Goal: Browse casually: Explore the website without a specific task or goal

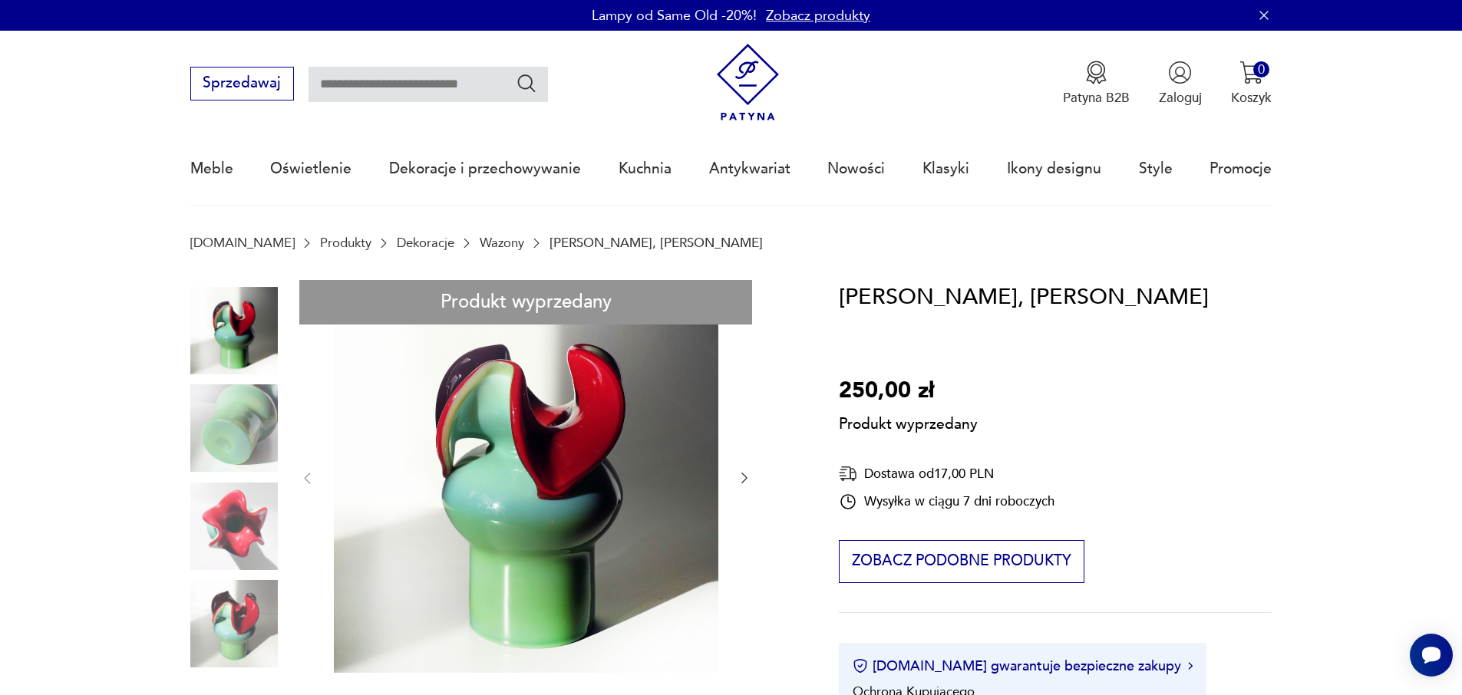
click at [480, 236] on link "Wazony" at bounding box center [502, 243] width 45 height 15
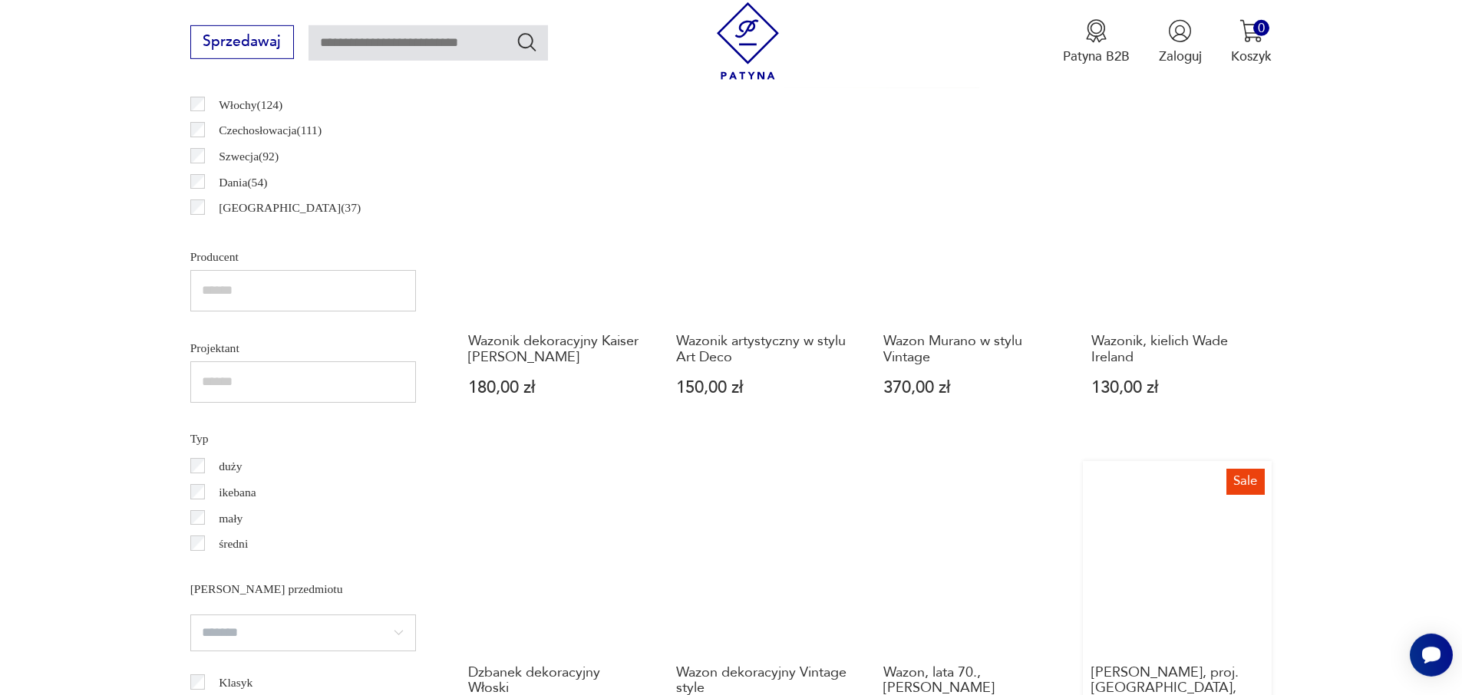
scroll to position [486, 0]
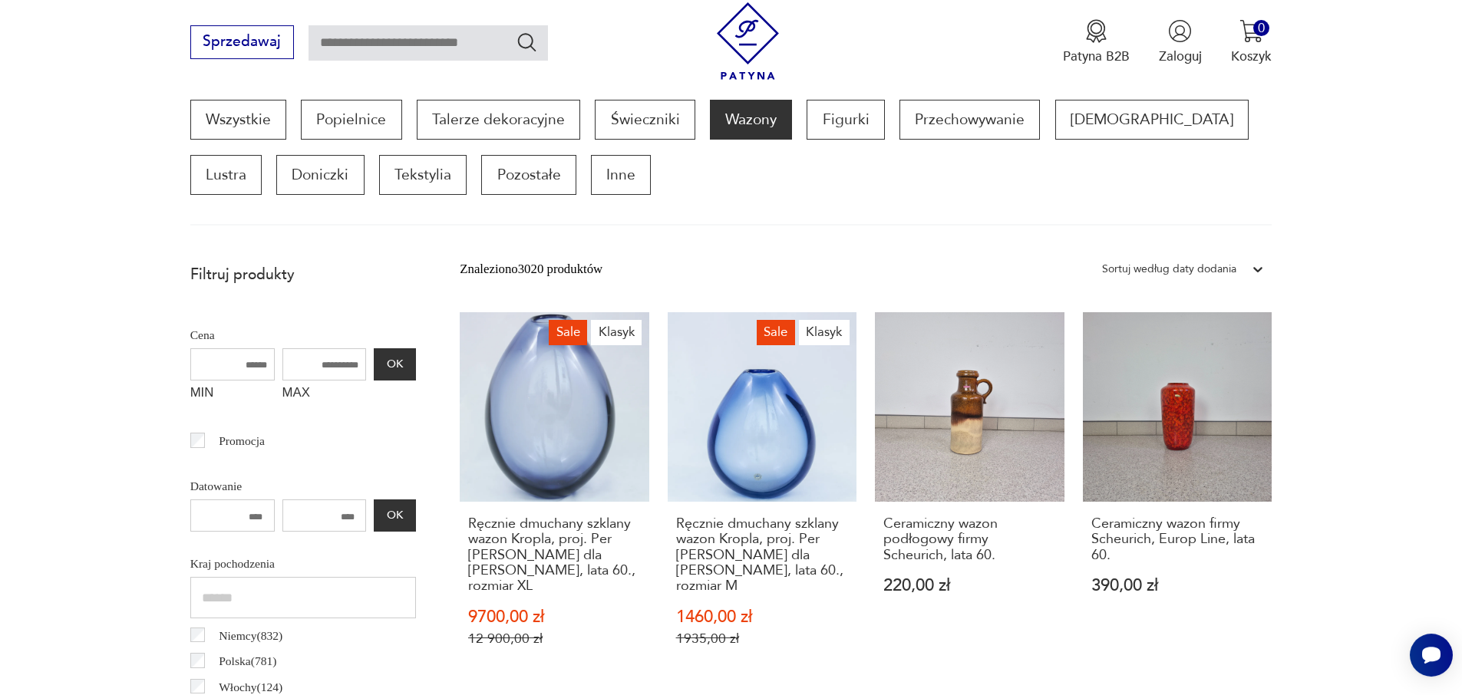
click at [240, 651] on p "Polska ( 781 )" at bounding box center [248, 661] width 58 height 20
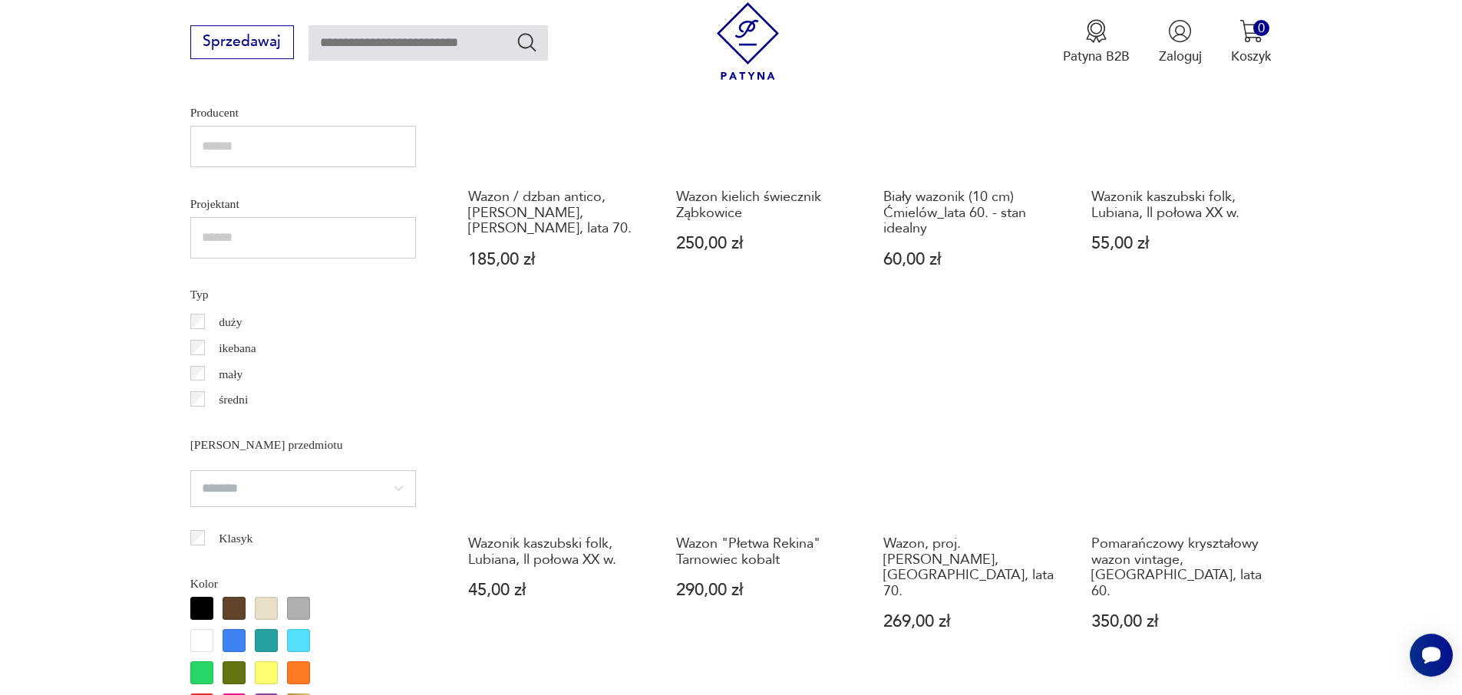
scroll to position [1221, 0]
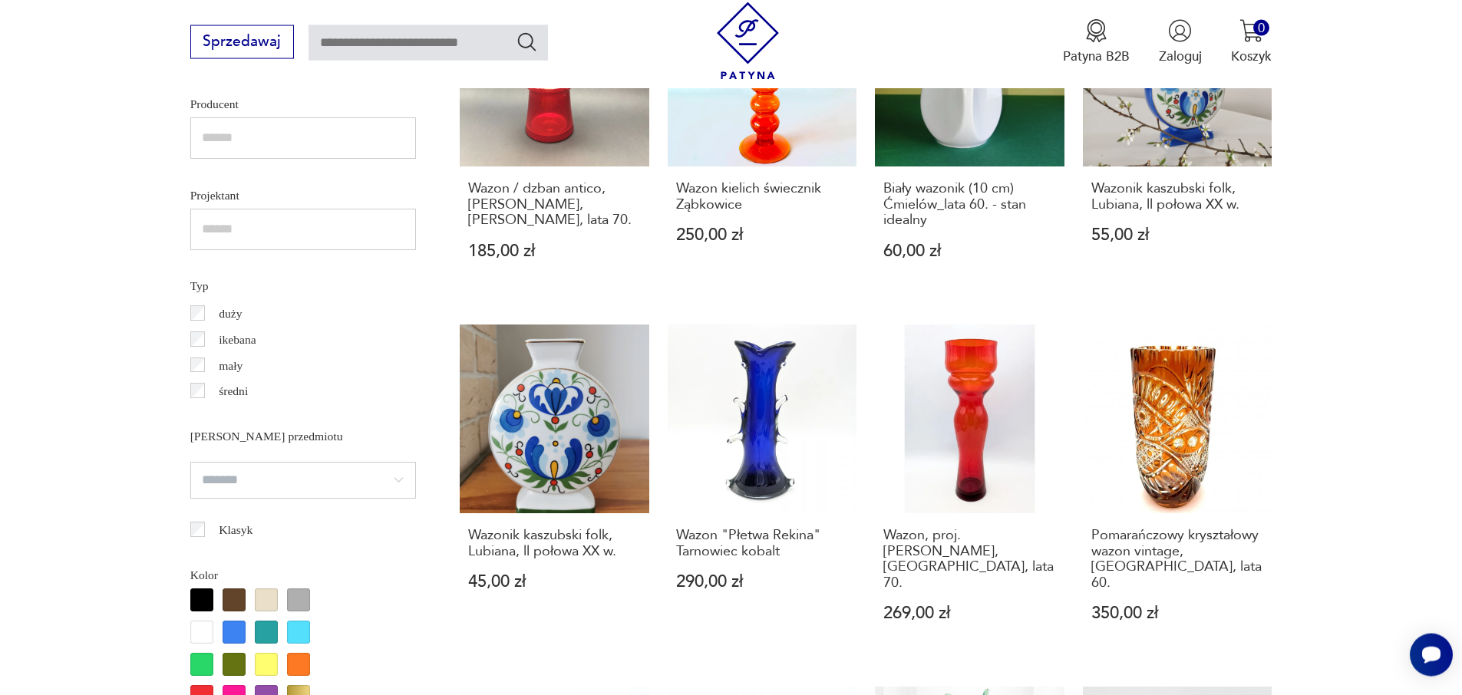
click at [259, 621] on div at bounding box center [266, 632] width 23 height 23
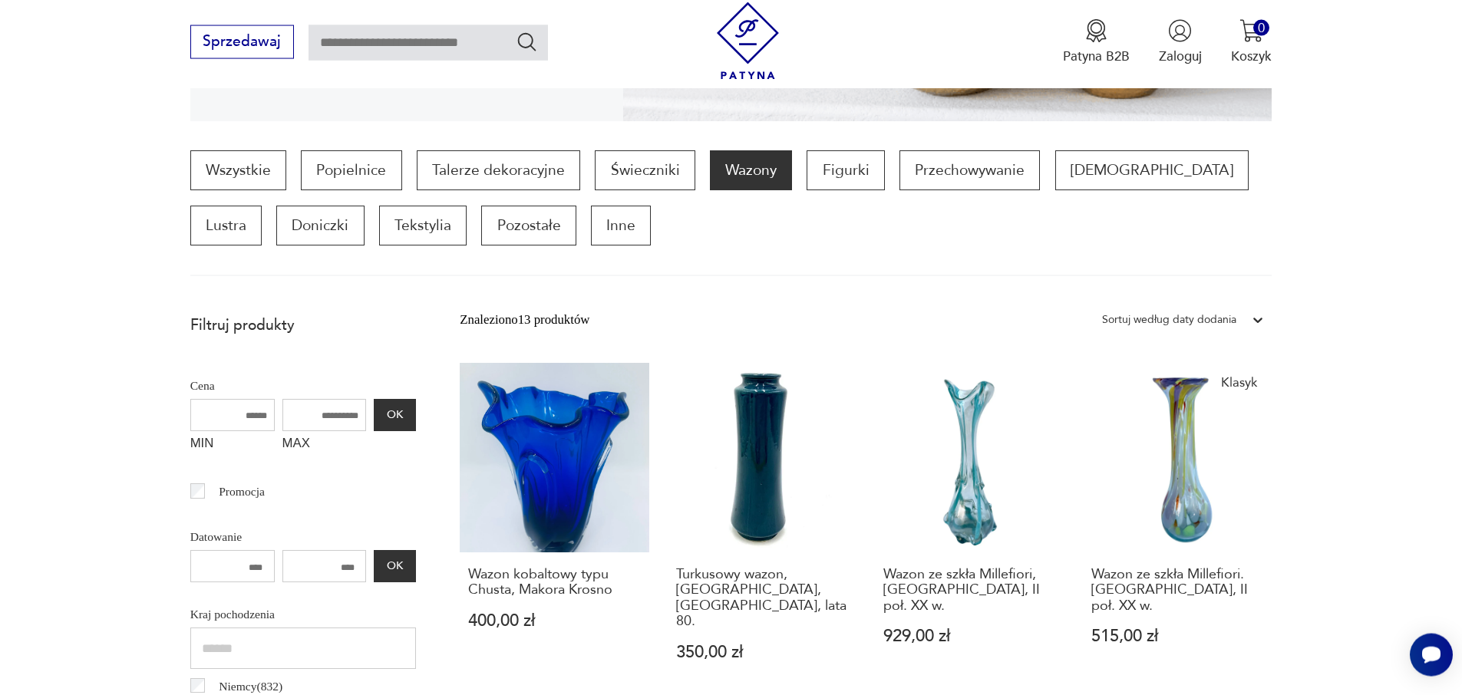
scroll to position [1184, 0]
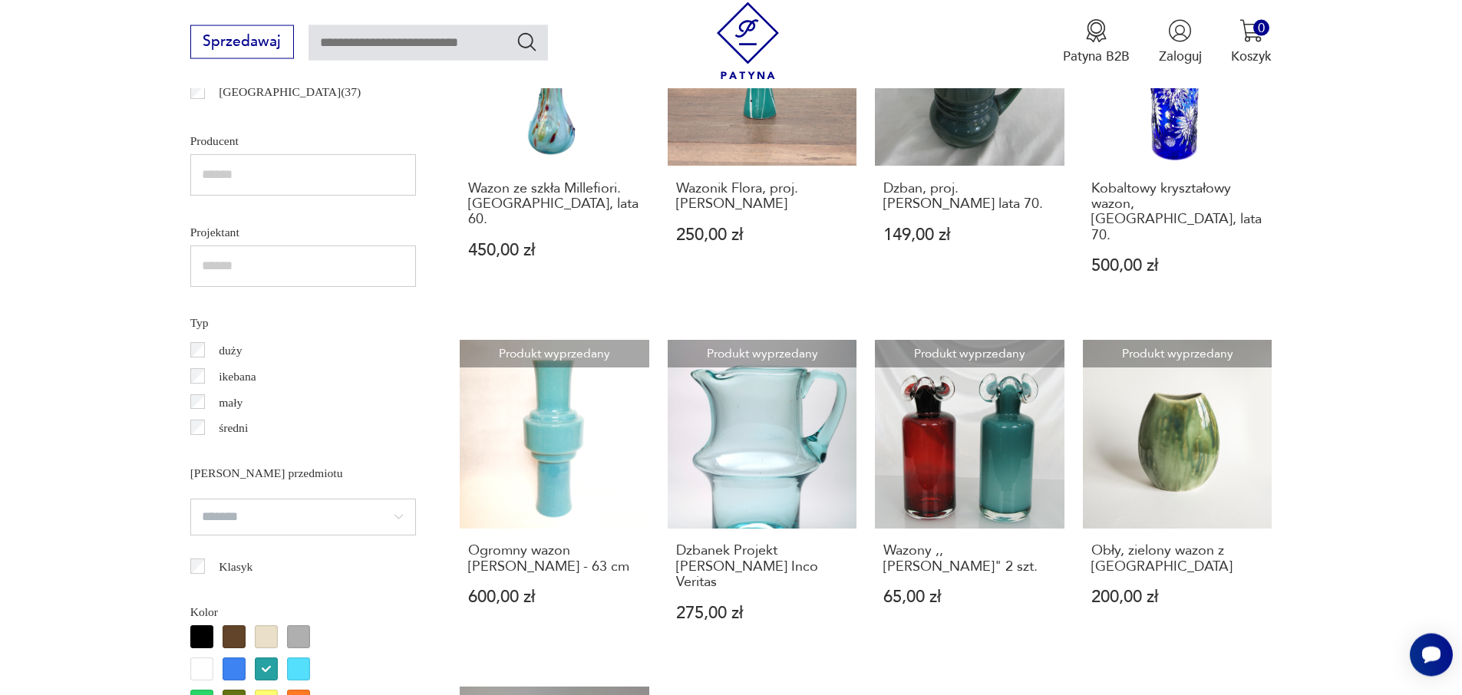
click at [197, 690] on div at bounding box center [201, 701] width 23 height 23
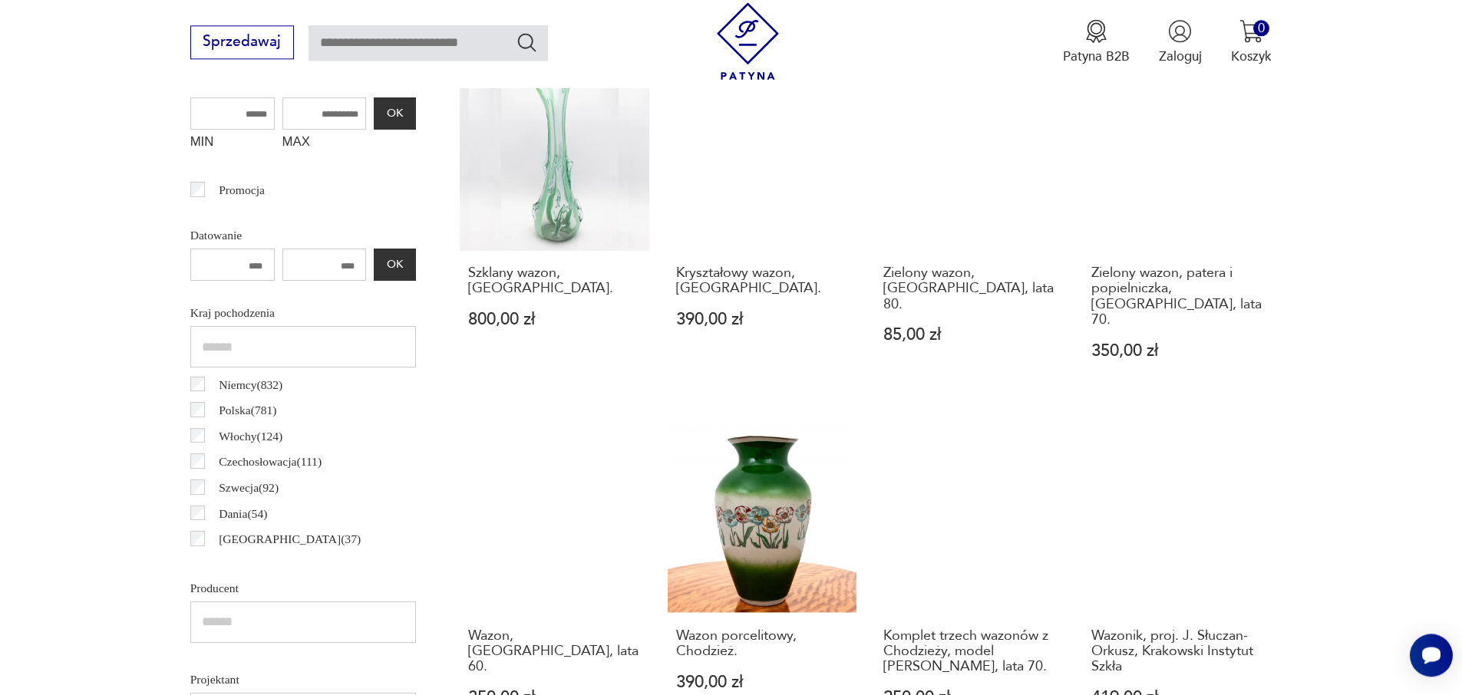
scroll to position [1061, 0]
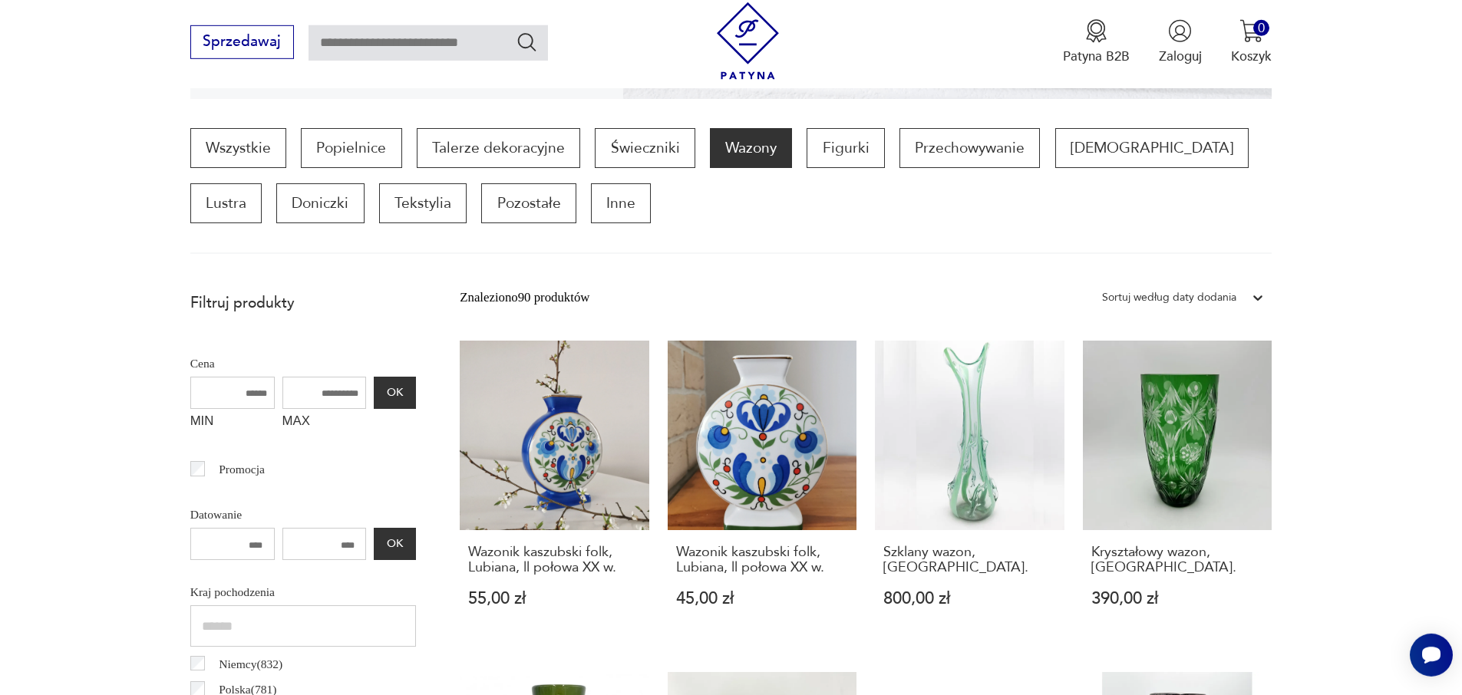
scroll to position [190, 0]
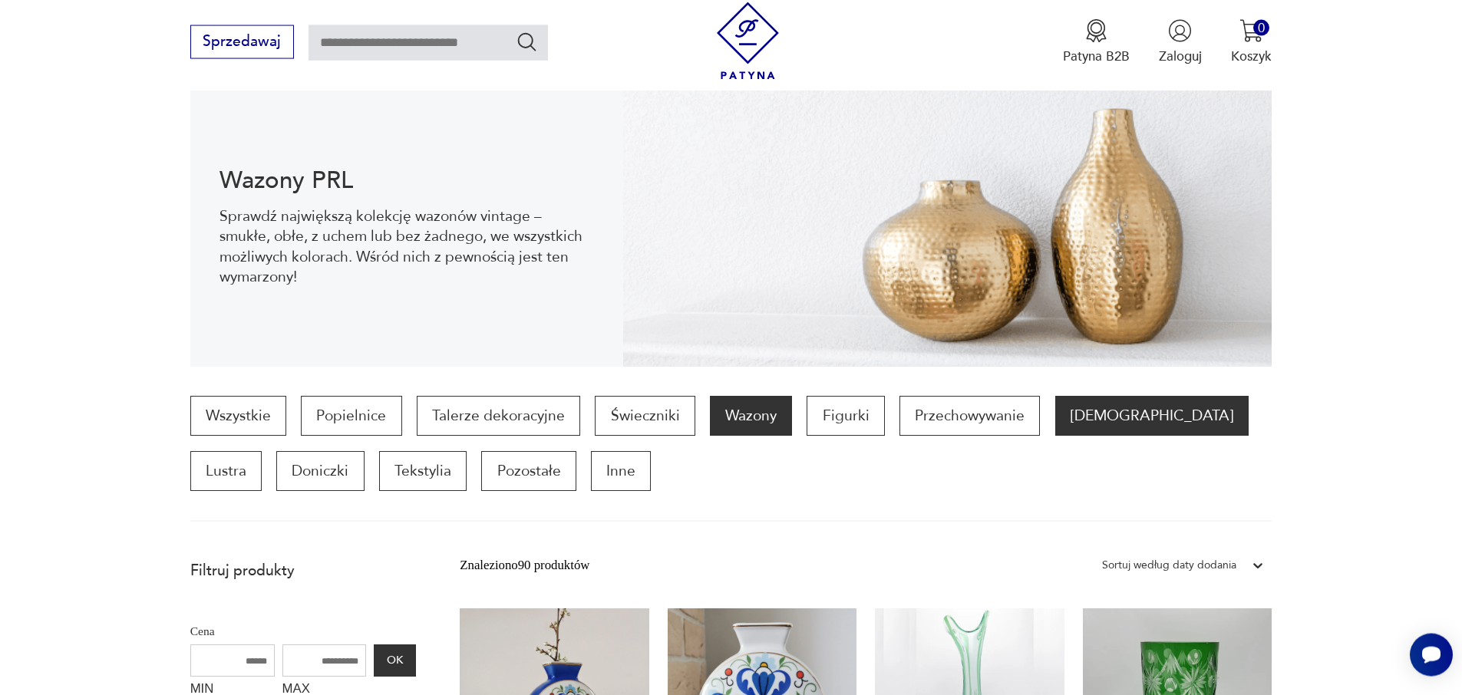
click at [1055, 396] on p "[DEMOGRAPHIC_DATA]" at bounding box center [1151, 416] width 193 height 40
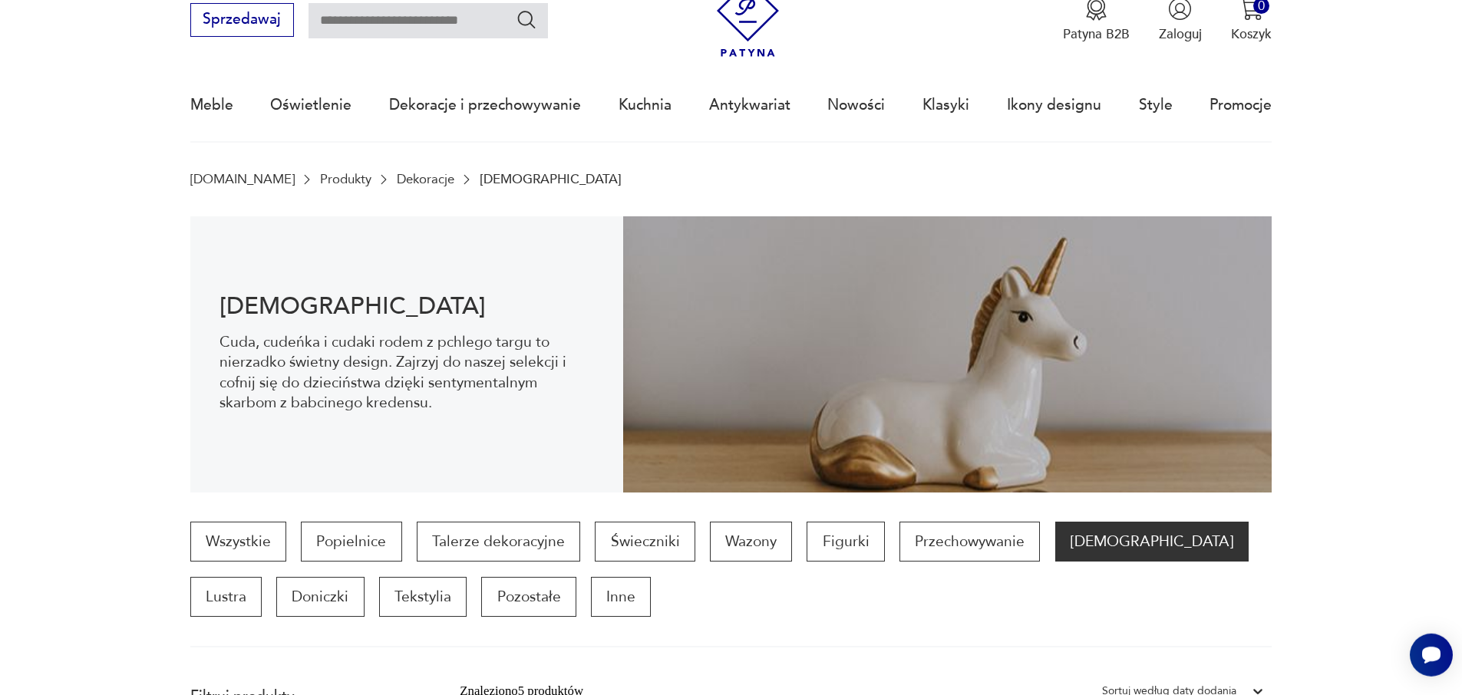
scroll to position [30, 0]
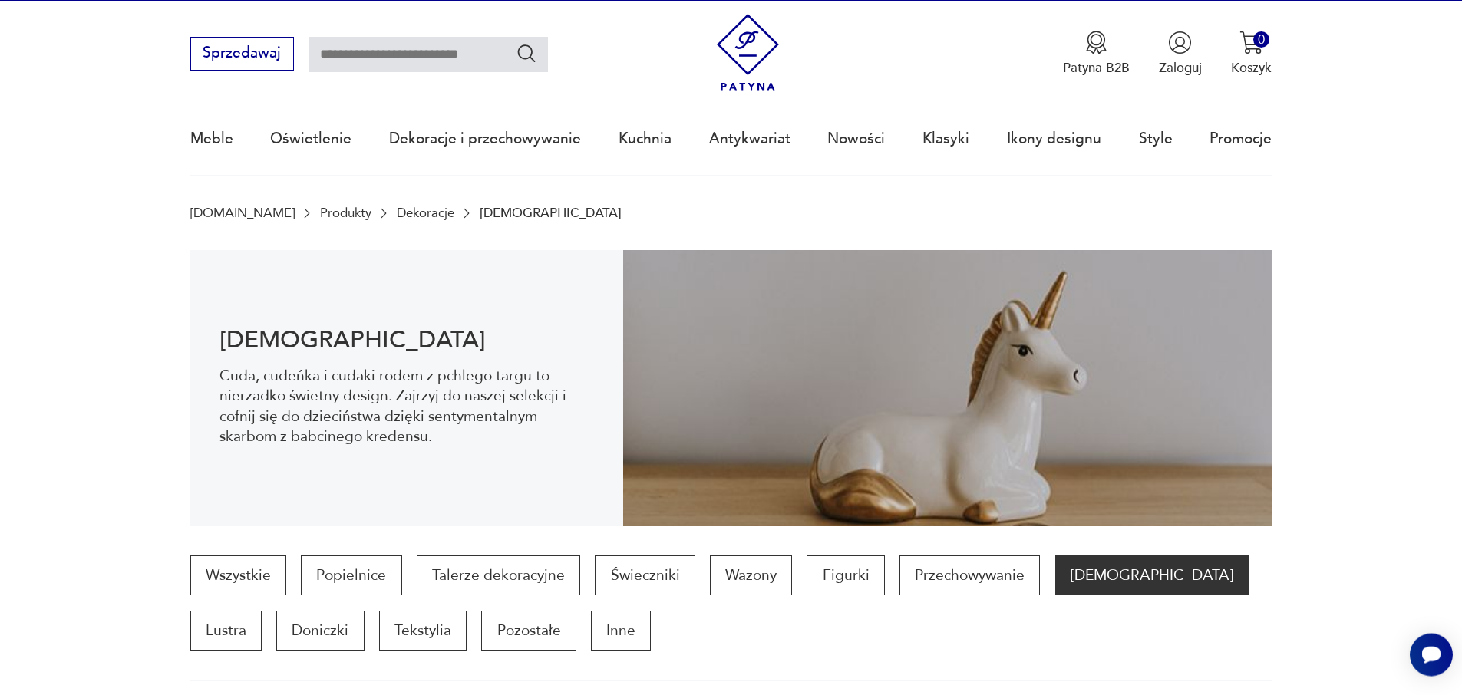
click at [320, 206] on link "Produkty" at bounding box center [345, 213] width 51 height 15
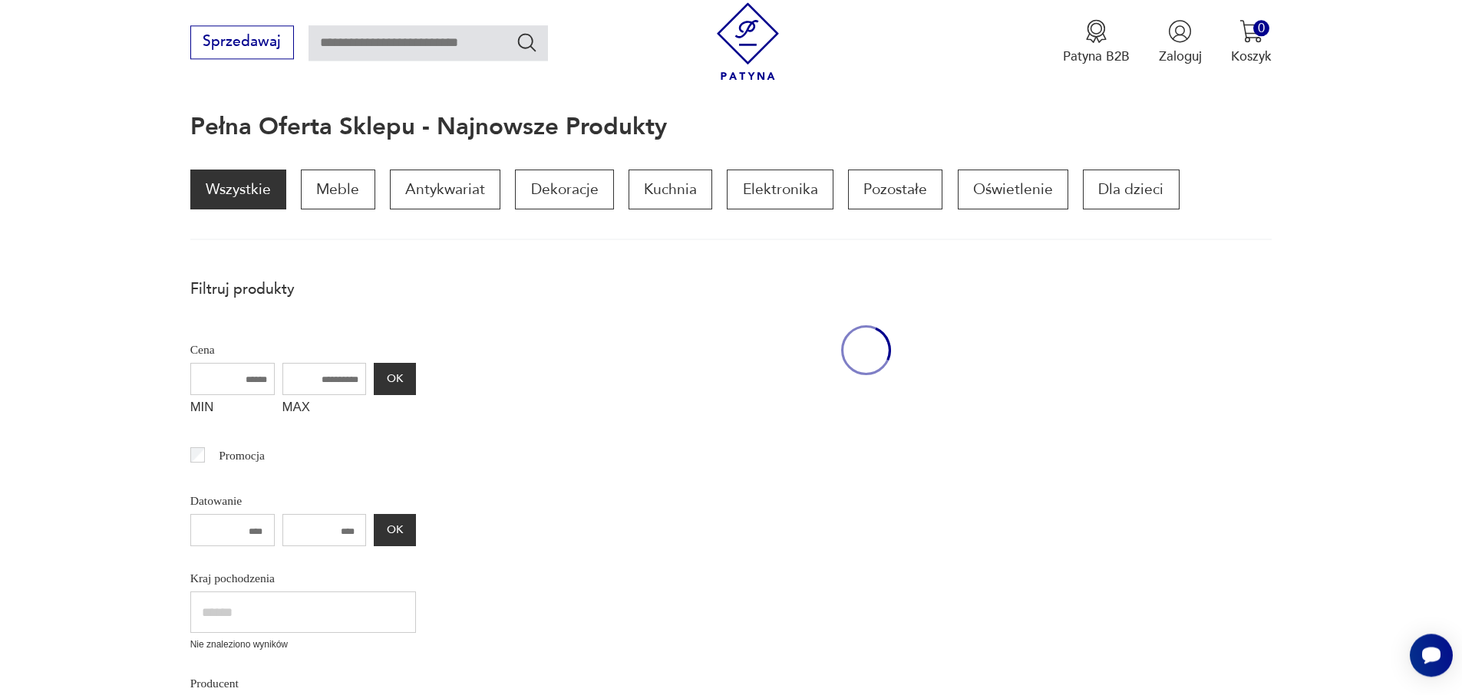
scroll to position [168, 0]
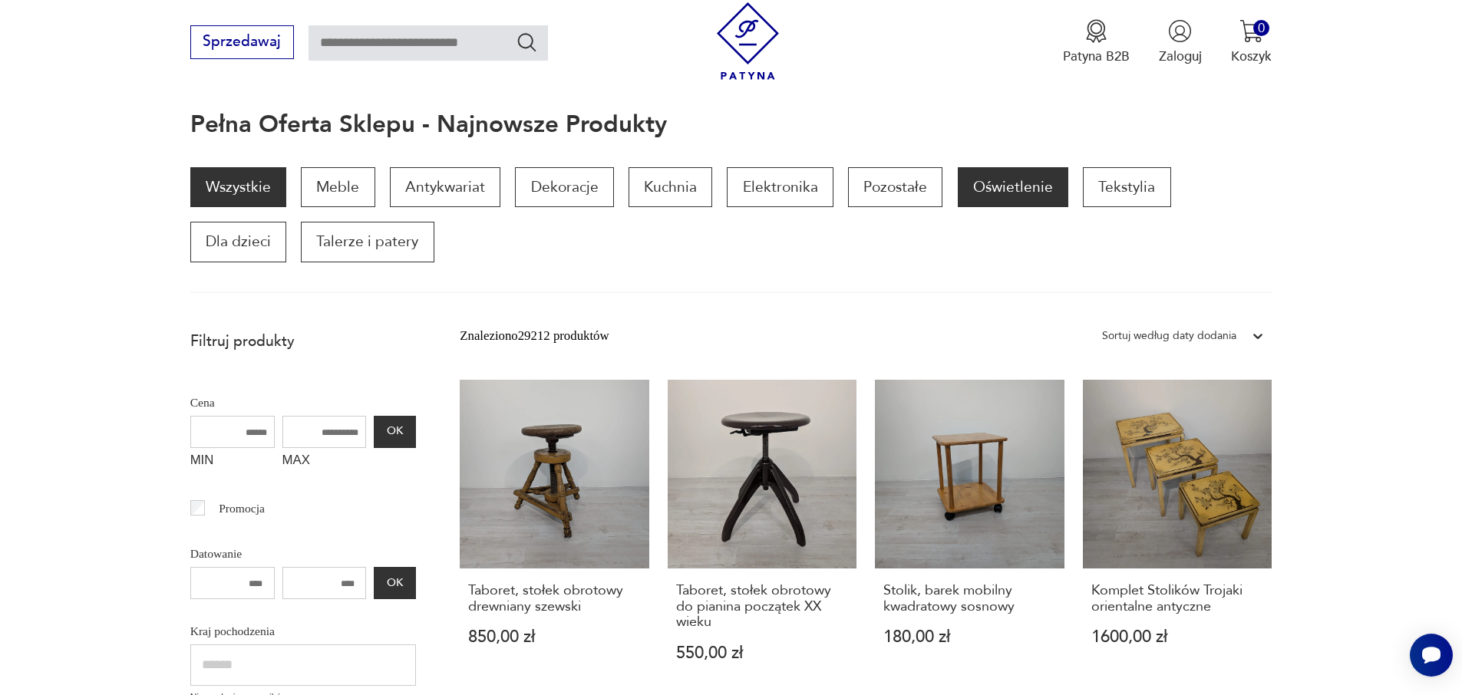
click at [958, 167] on p "Oświetlenie" at bounding box center [1013, 187] width 110 height 40
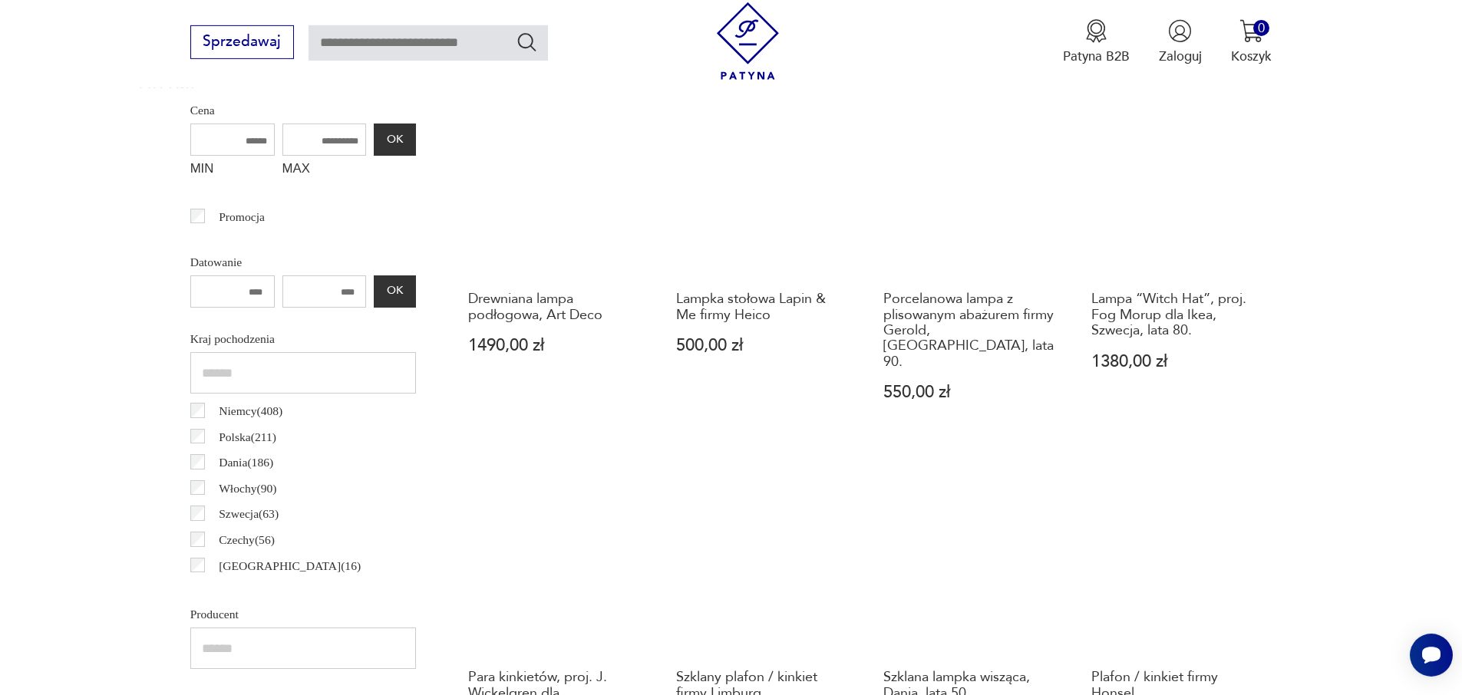
scroll to position [390, 0]
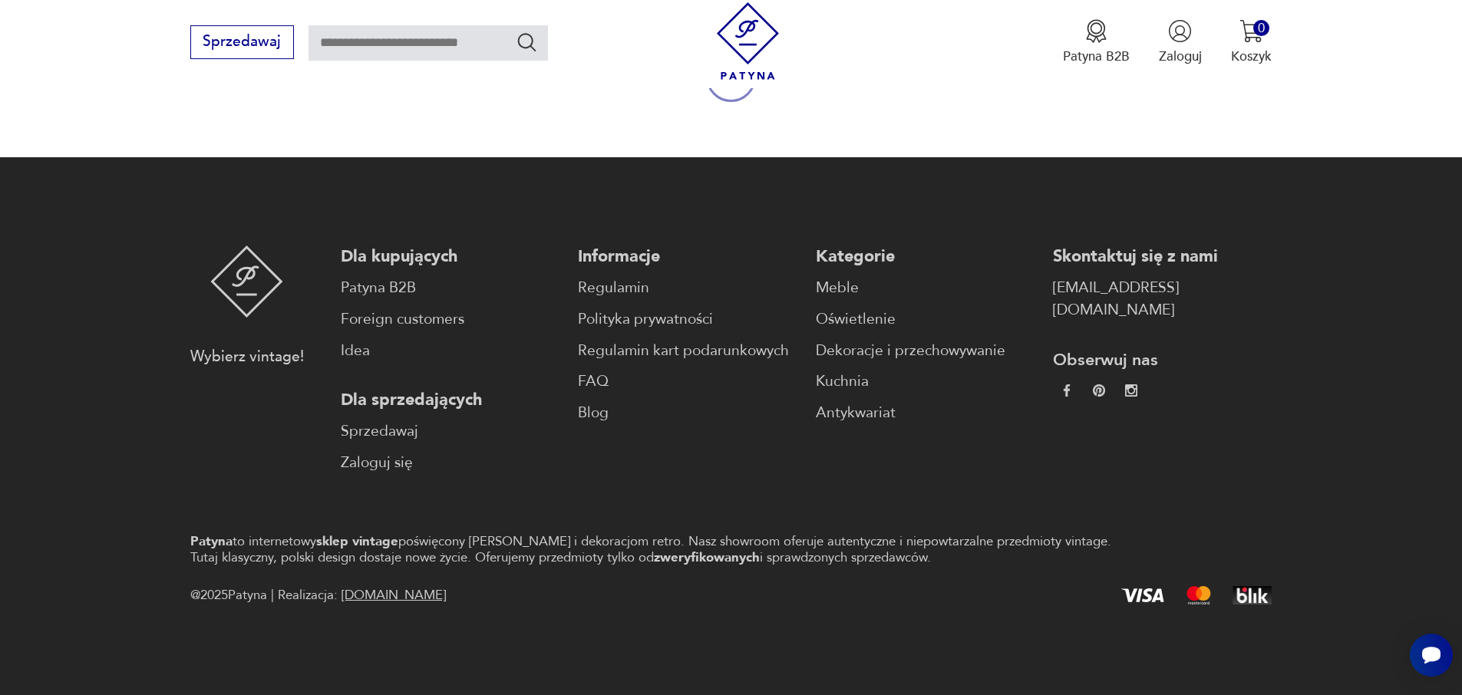
scroll to position [144, 0]
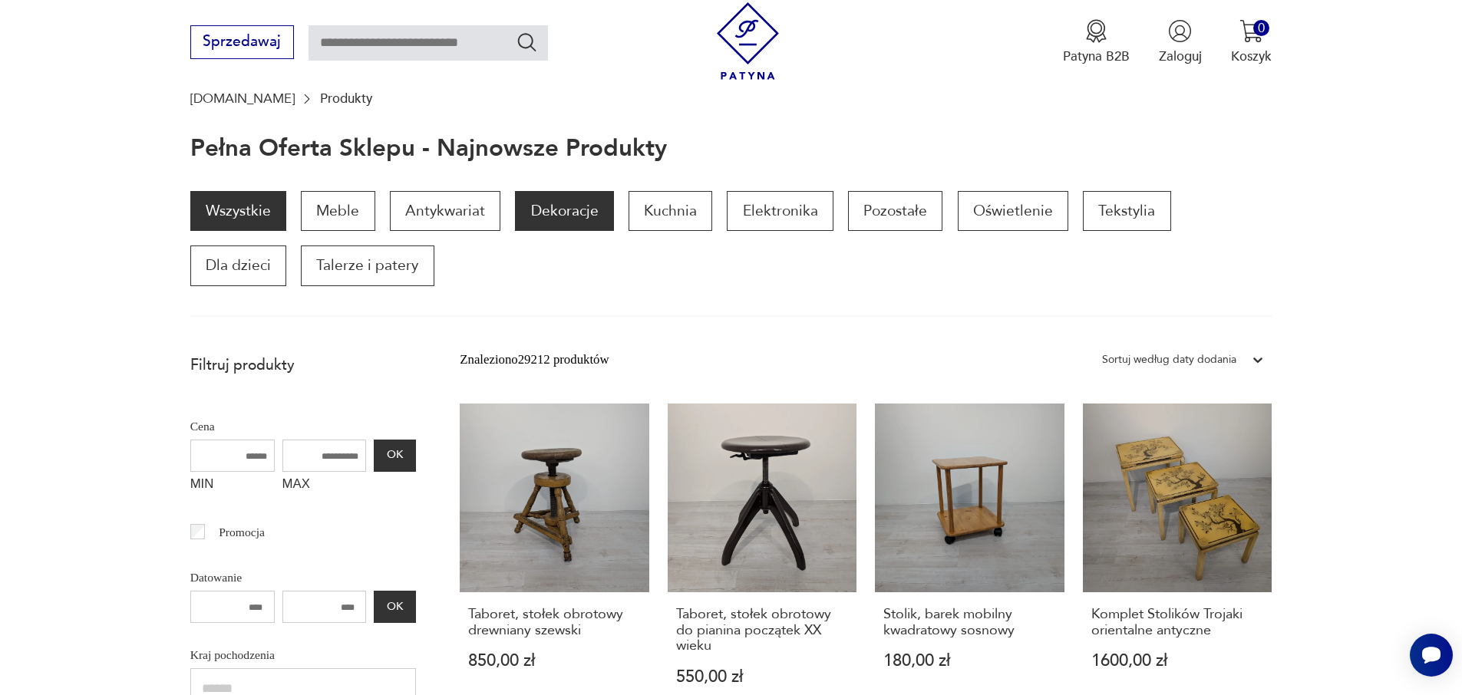
click at [526, 191] on p "Dekoracje" at bounding box center [564, 211] width 98 height 40
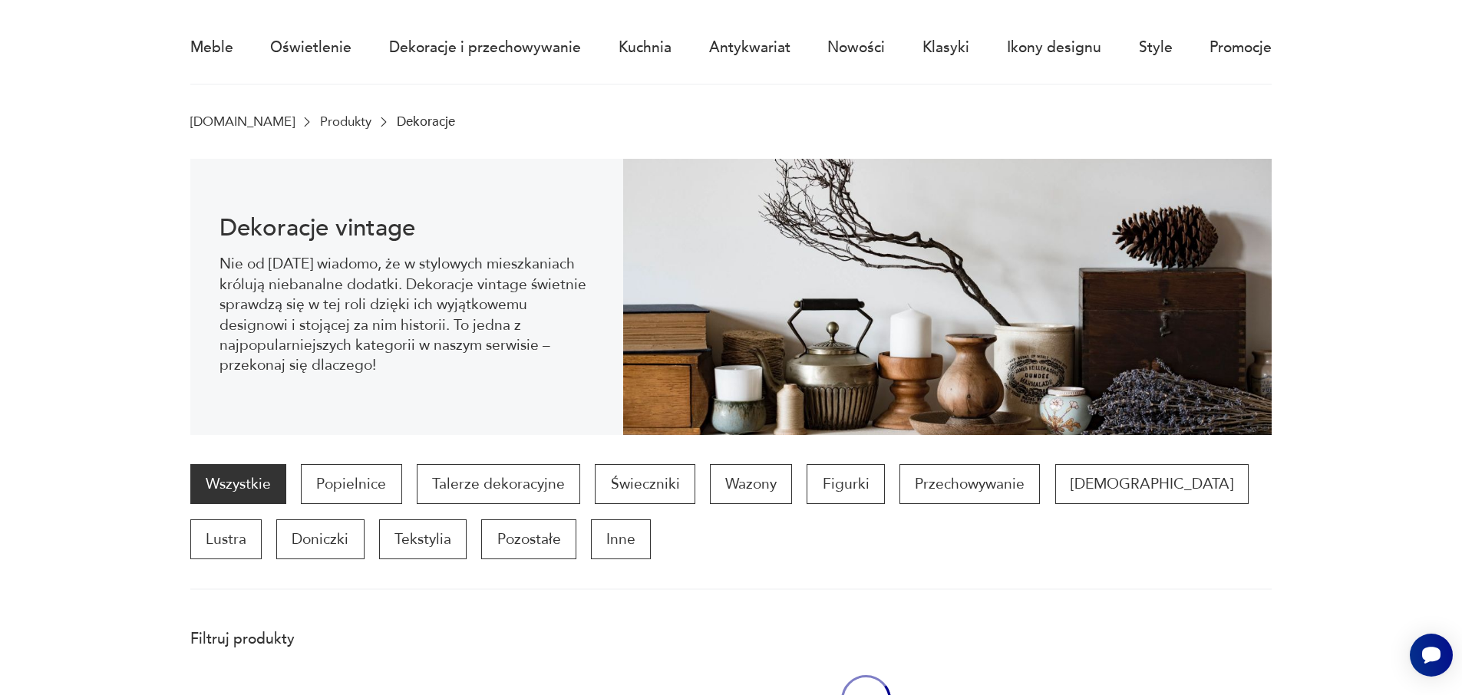
scroll to position [120, 0]
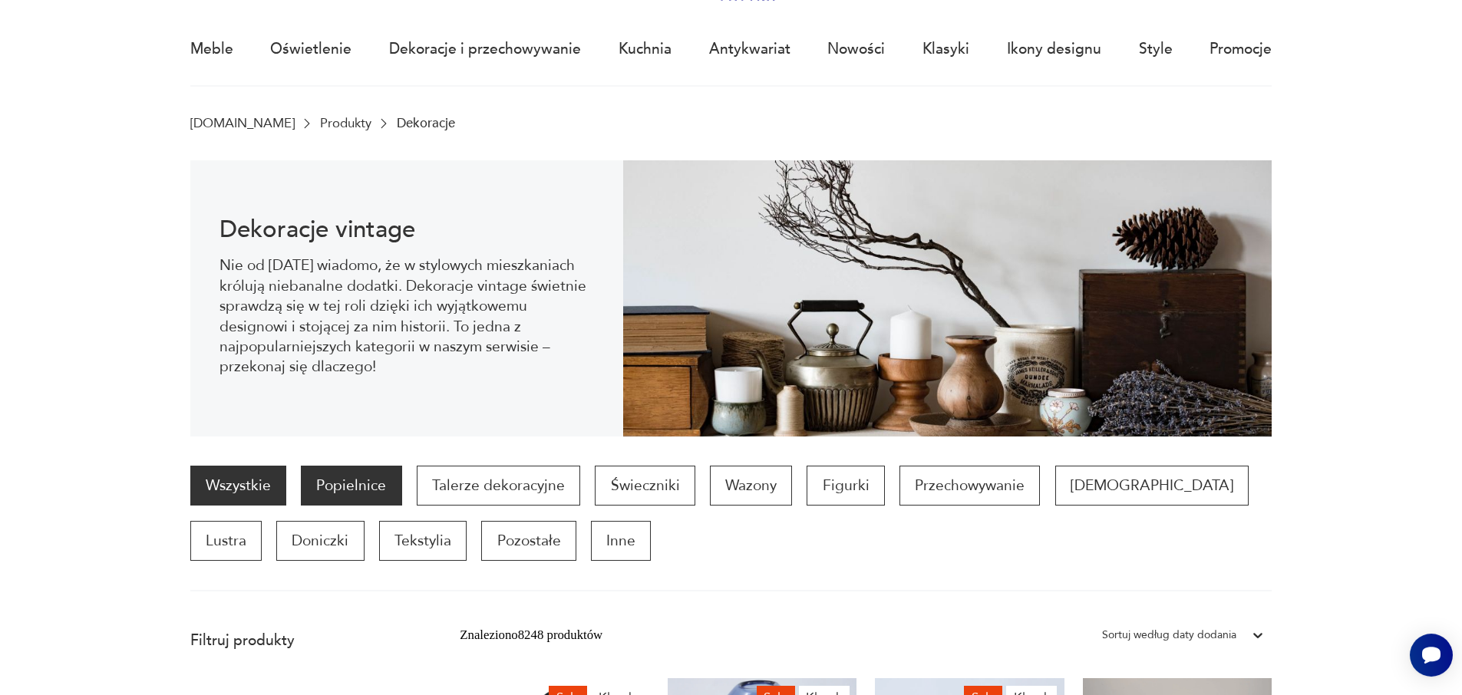
click at [336, 466] on p "Popielnice" at bounding box center [351, 486] width 101 height 40
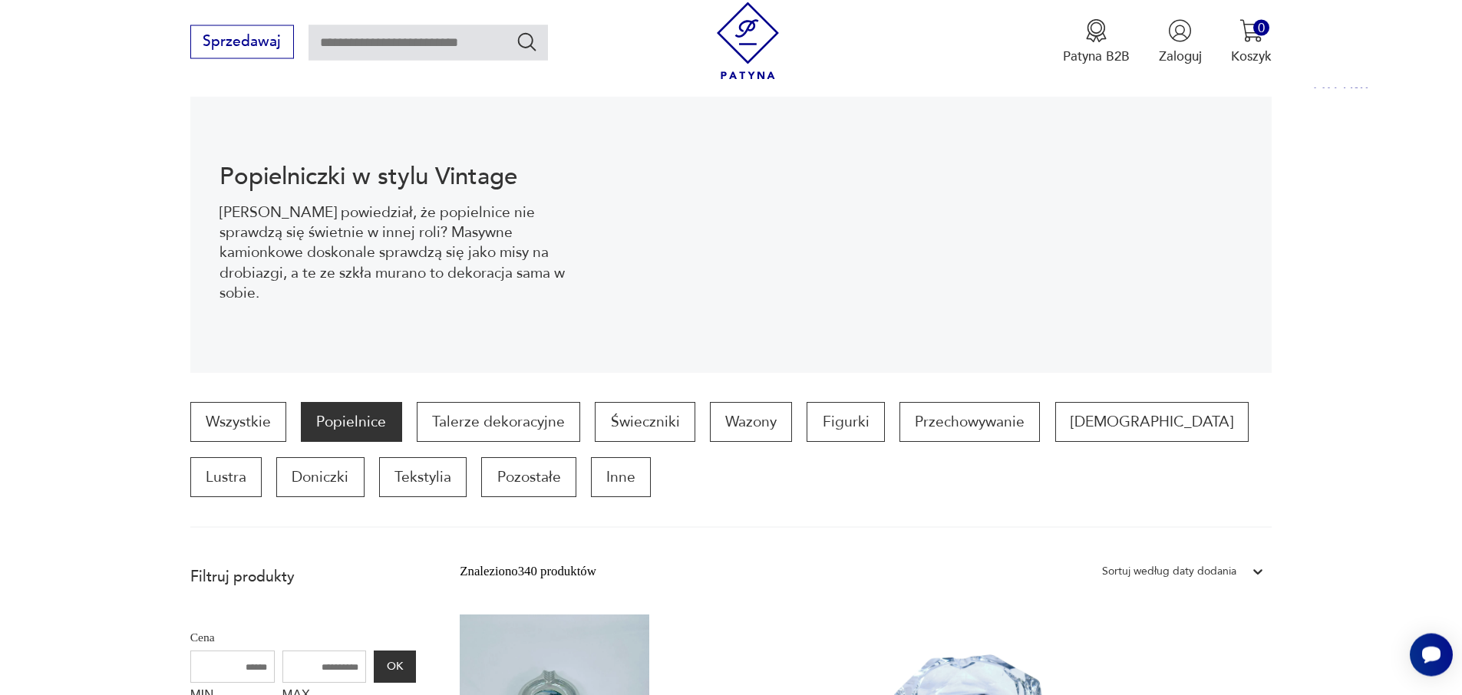
scroll to position [104, 0]
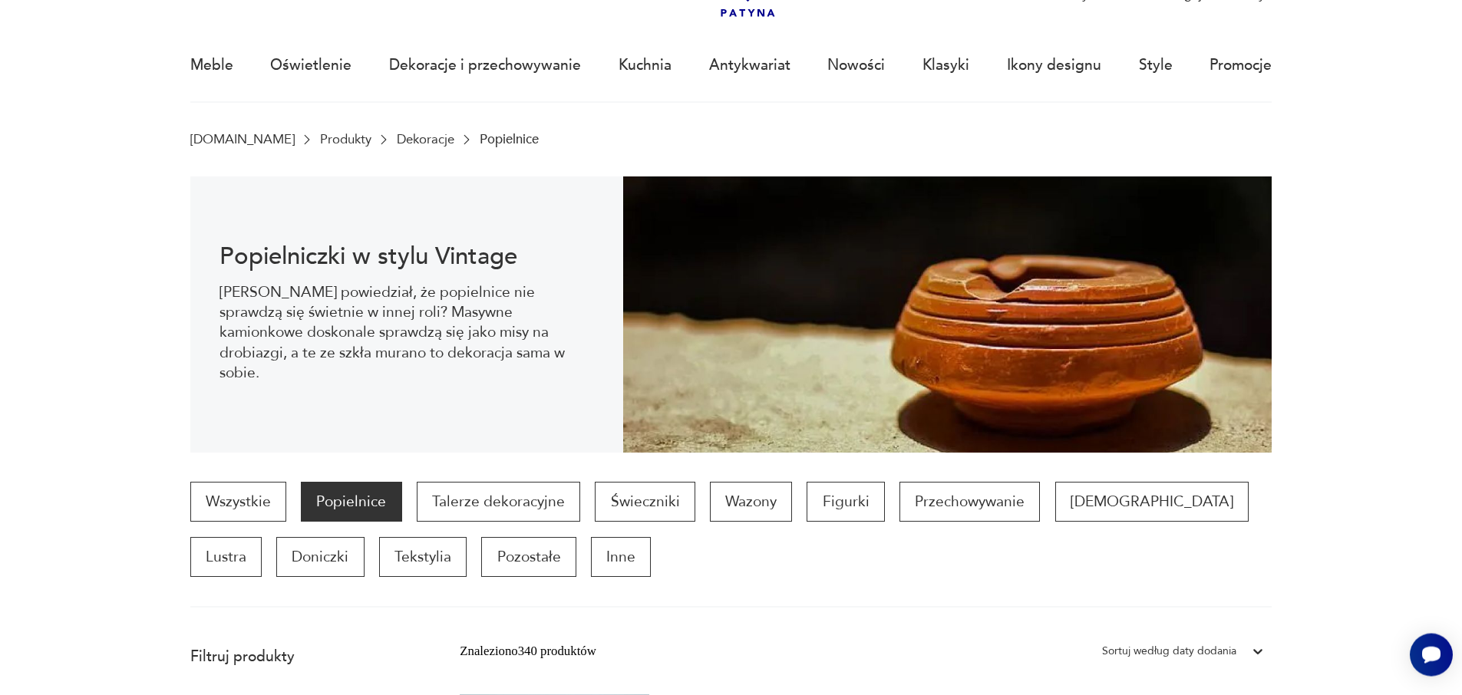
click at [320, 132] on link "Produkty" at bounding box center [345, 139] width 51 height 15
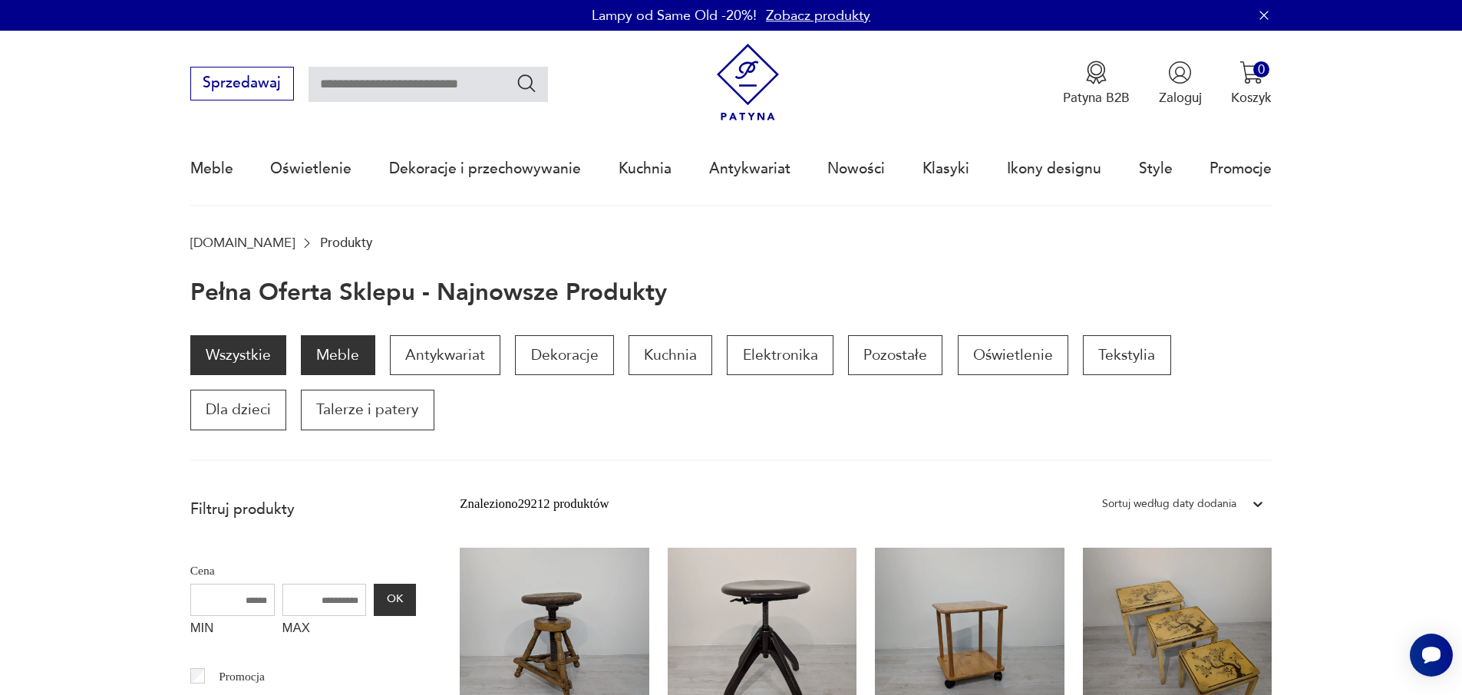
click at [319, 335] on p "Meble" at bounding box center [338, 355] width 74 height 40
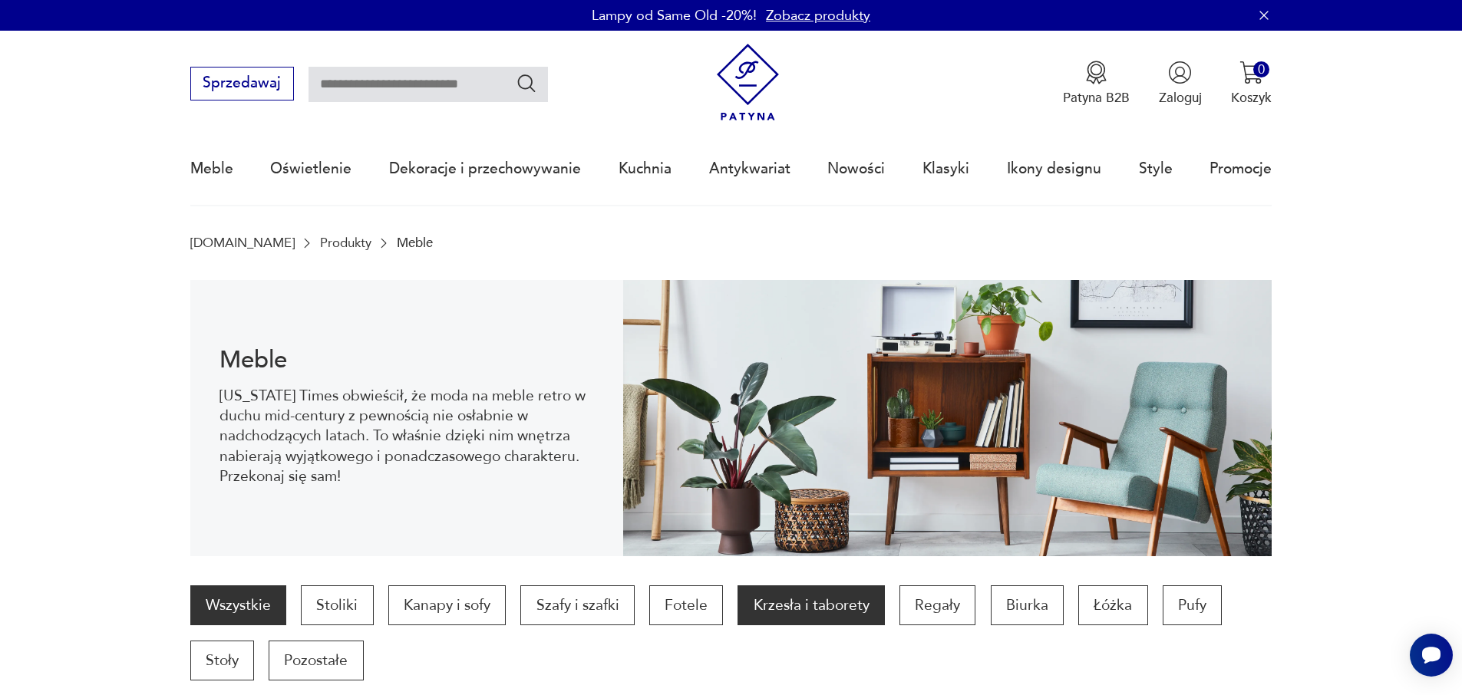
click at [760, 585] on p "Krzesła i taborety" at bounding box center [810, 605] width 147 height 40
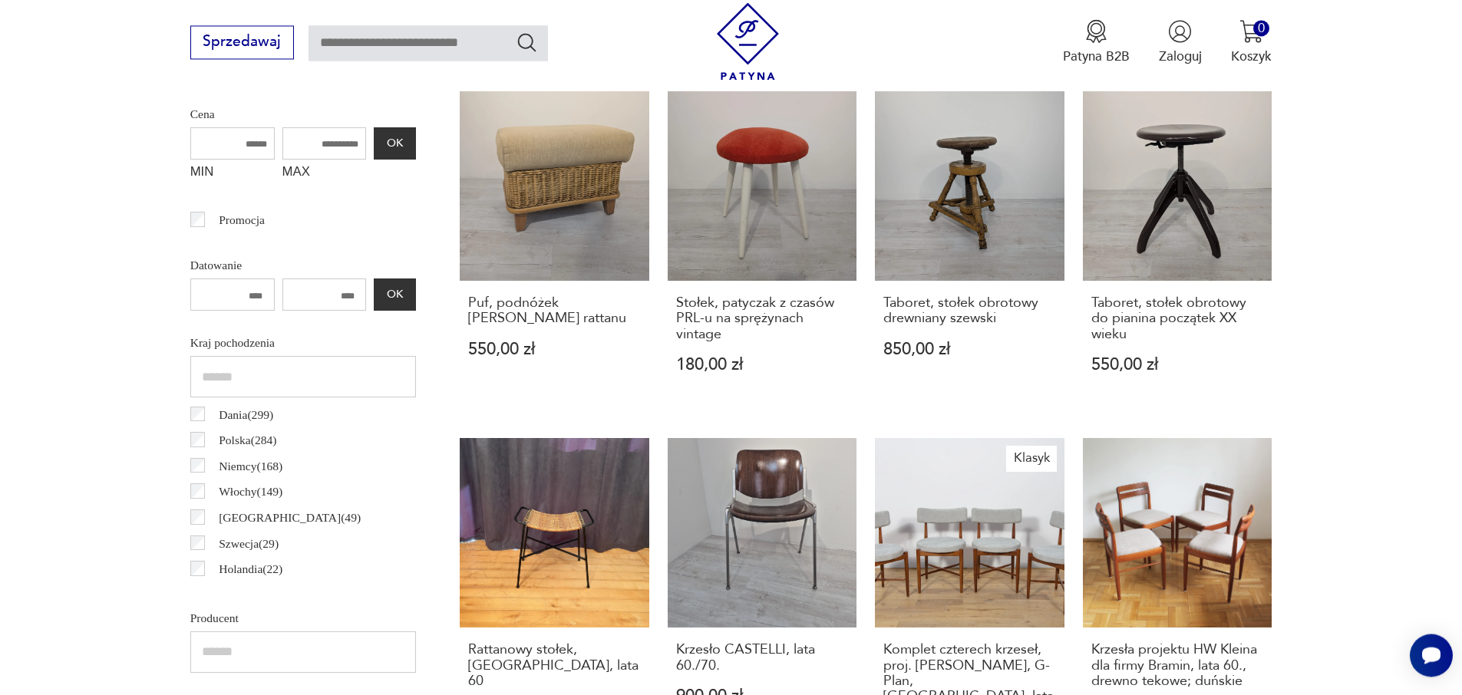
scroll to position [351, 0]
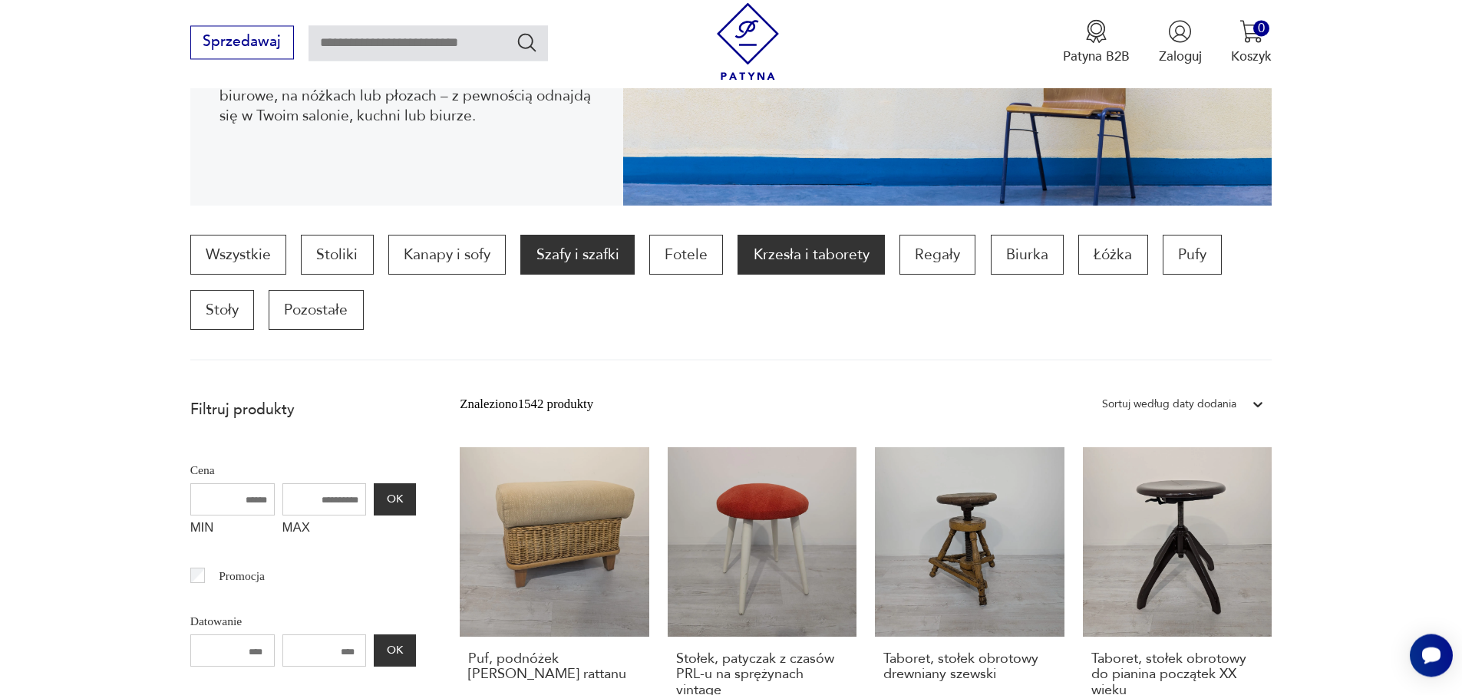
click at [545, 235] on p "Szafy i szafki" at bounding box center [577, 255] width 114 height 40
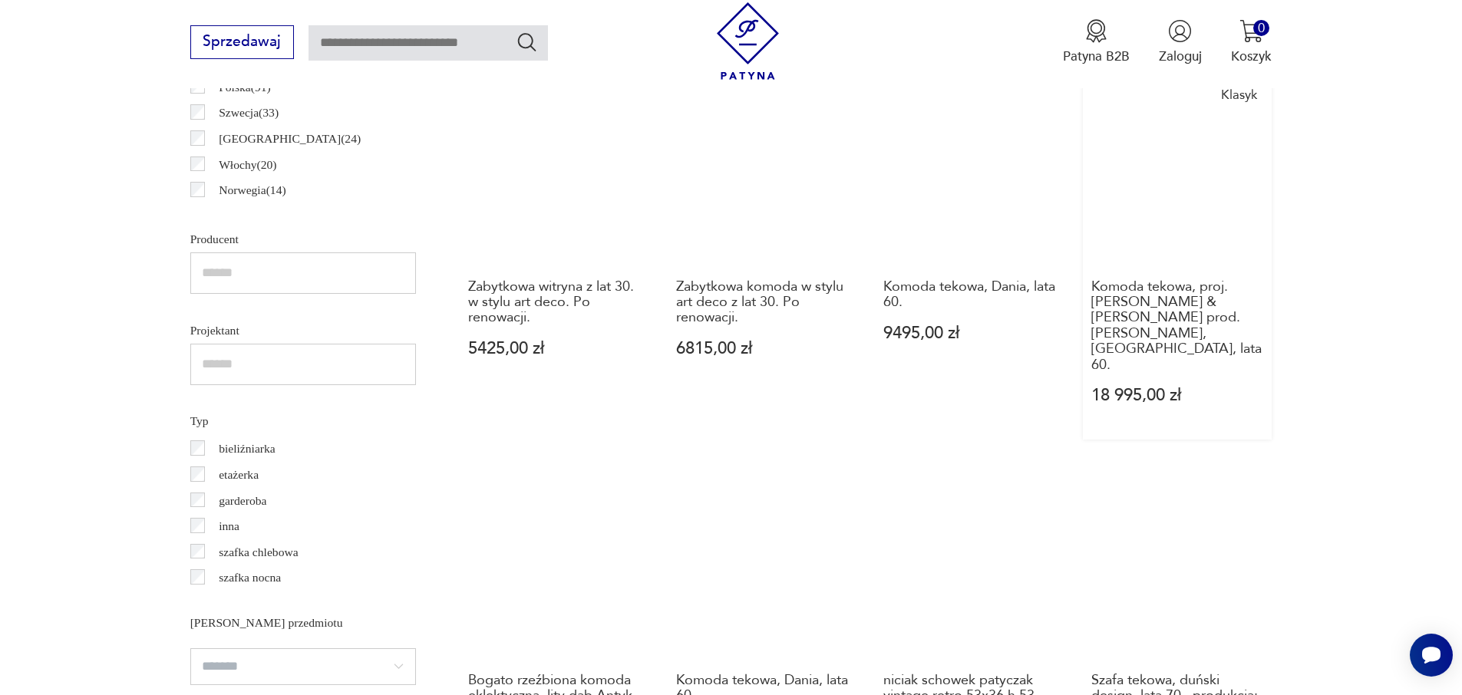
scroll to position [530, 0]
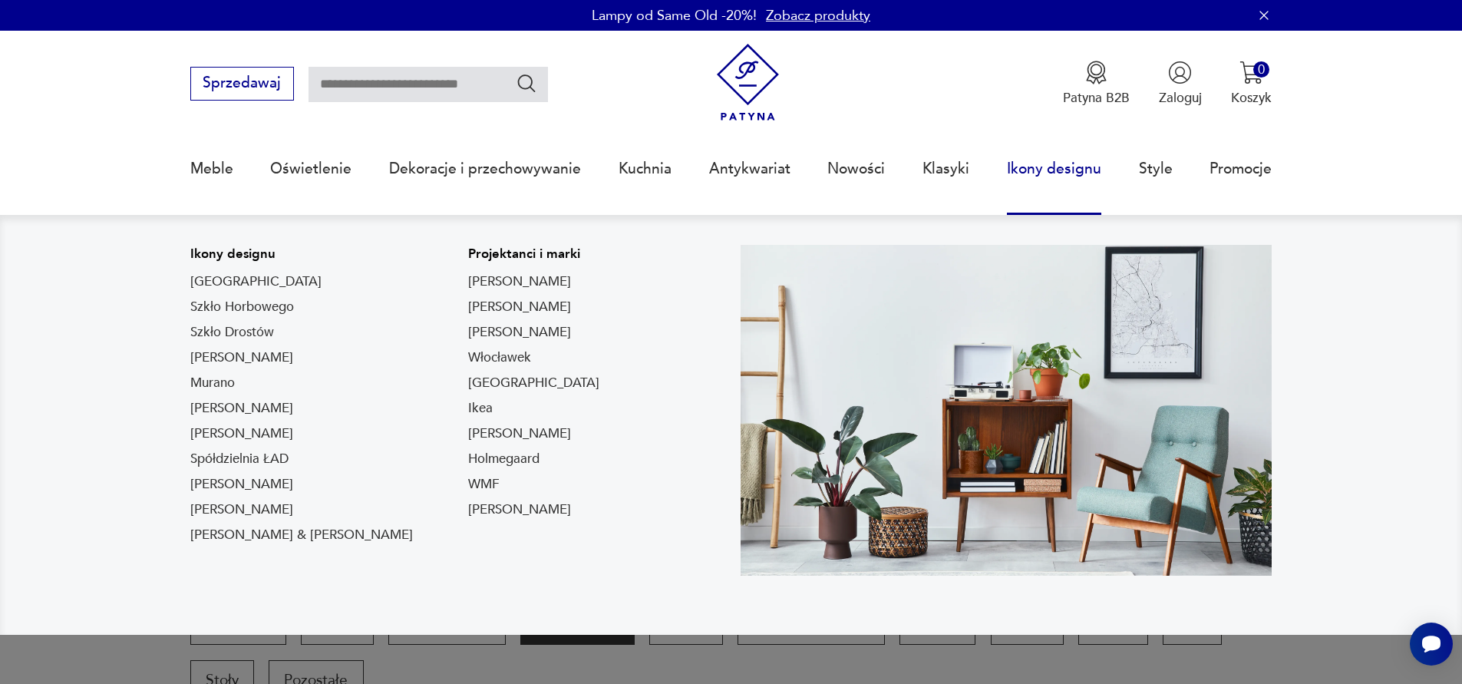
click at [1054, 161] on link "Ikony designu" at bounding box center [1054, 169] width 94 height 71
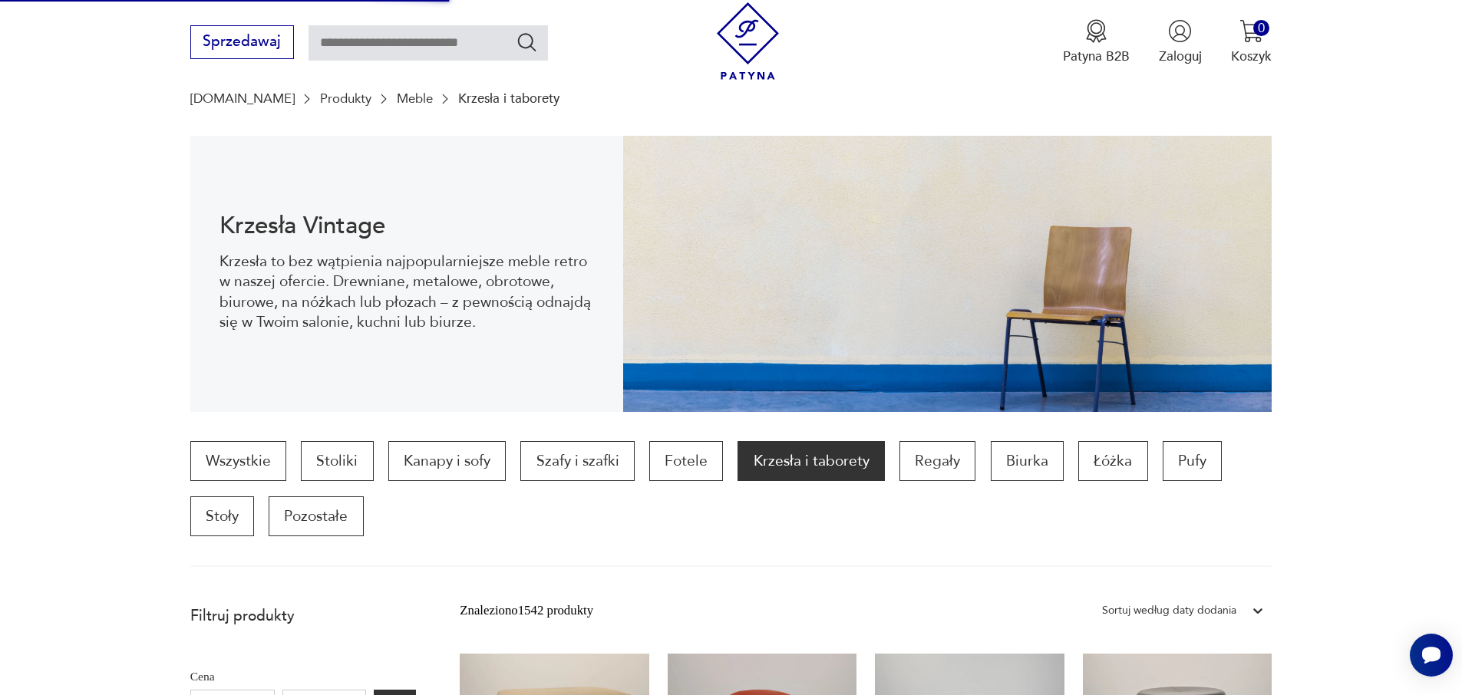
scroll to position [181, 0]
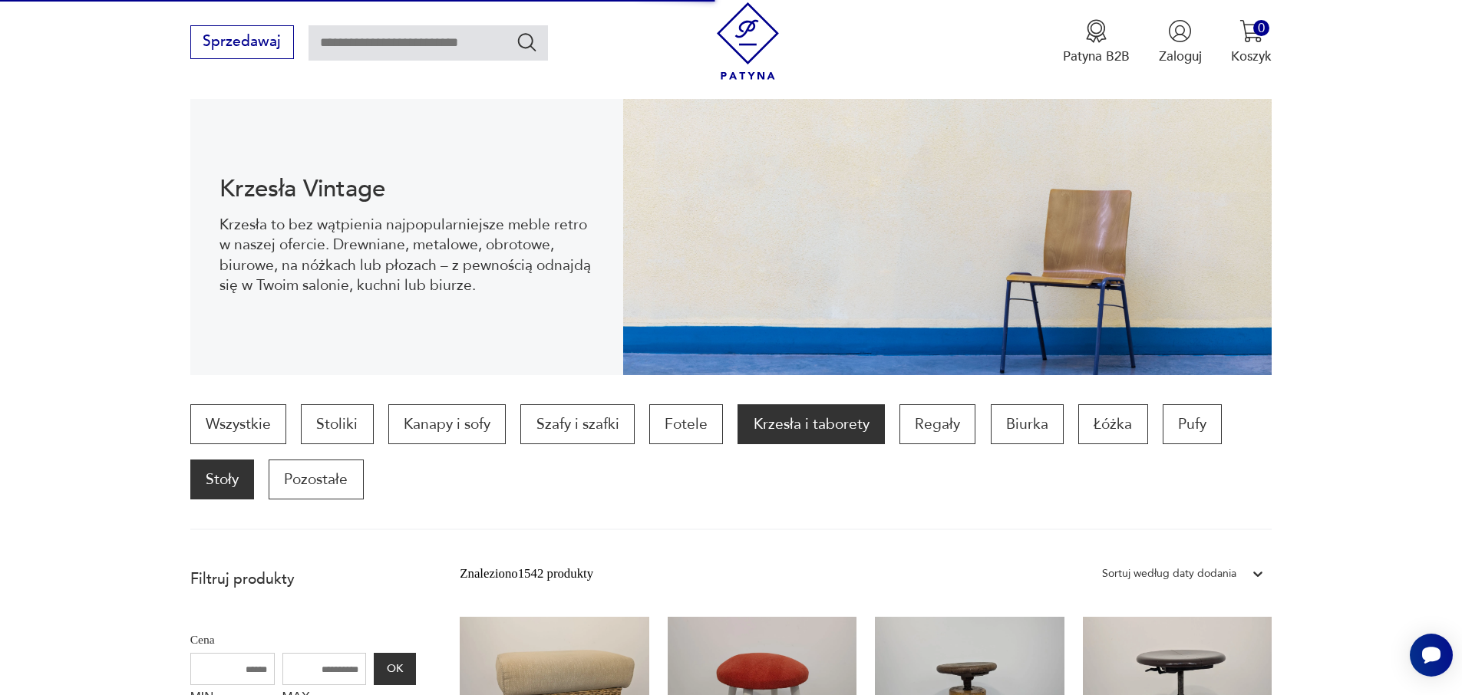
click at [254, 460] on p "Stoły" at bounding box center [222, 480] width 64 height 40
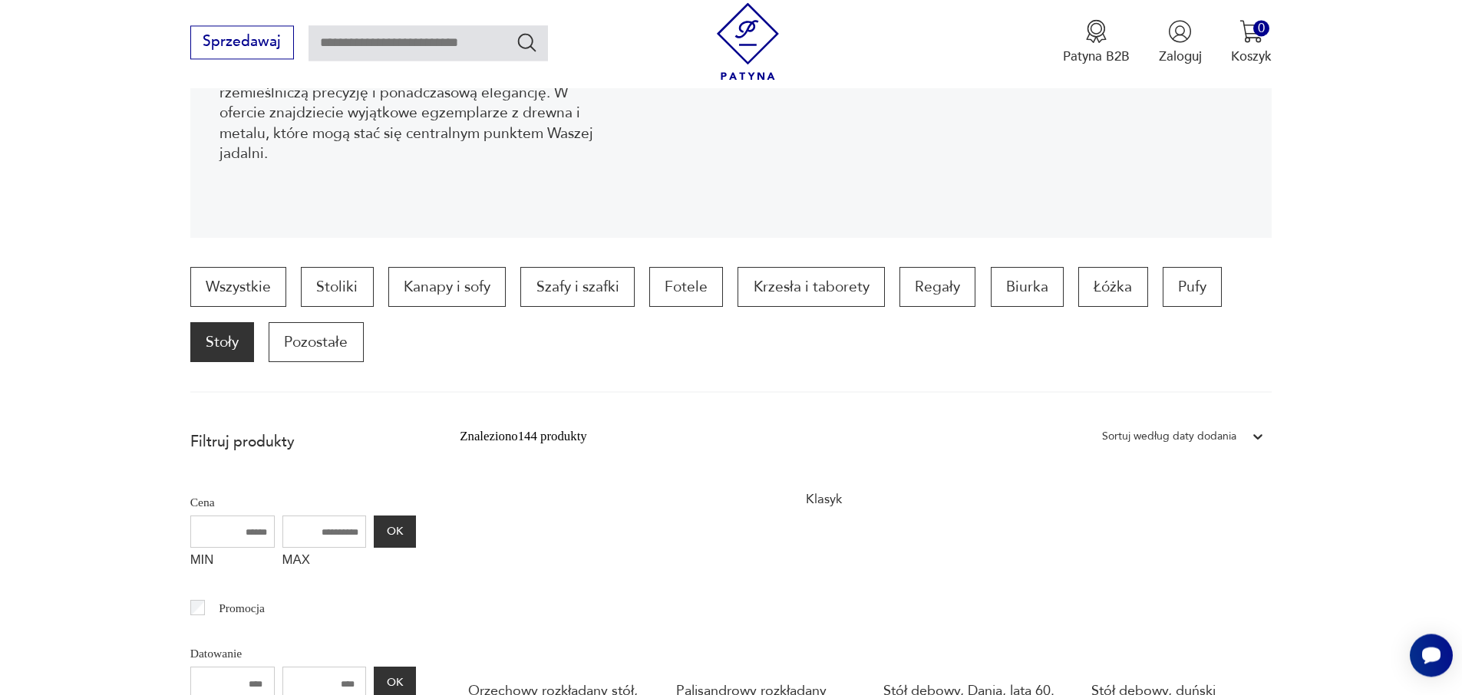
scroll to position [322, 0]
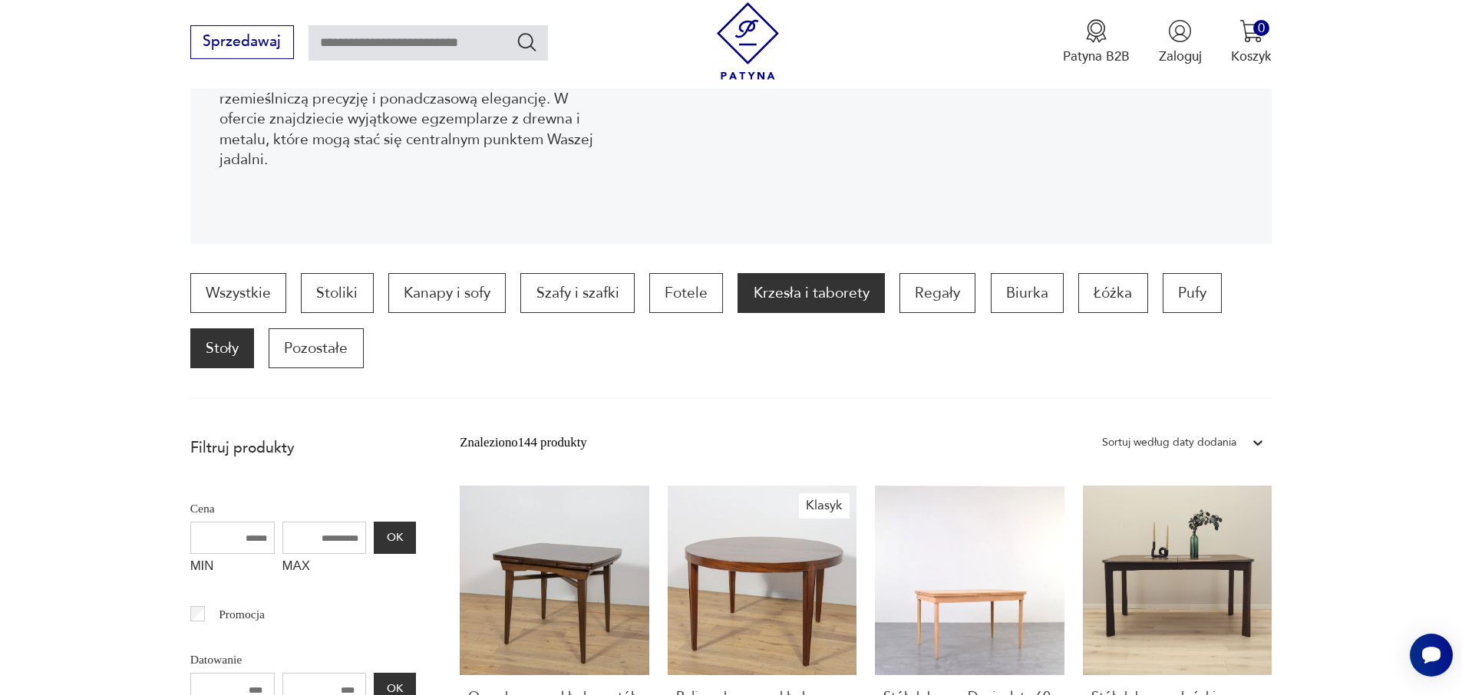
click at [737, 273] on p "Krzesła i taborety" at bounding box center [810, 293] width 147 height 40
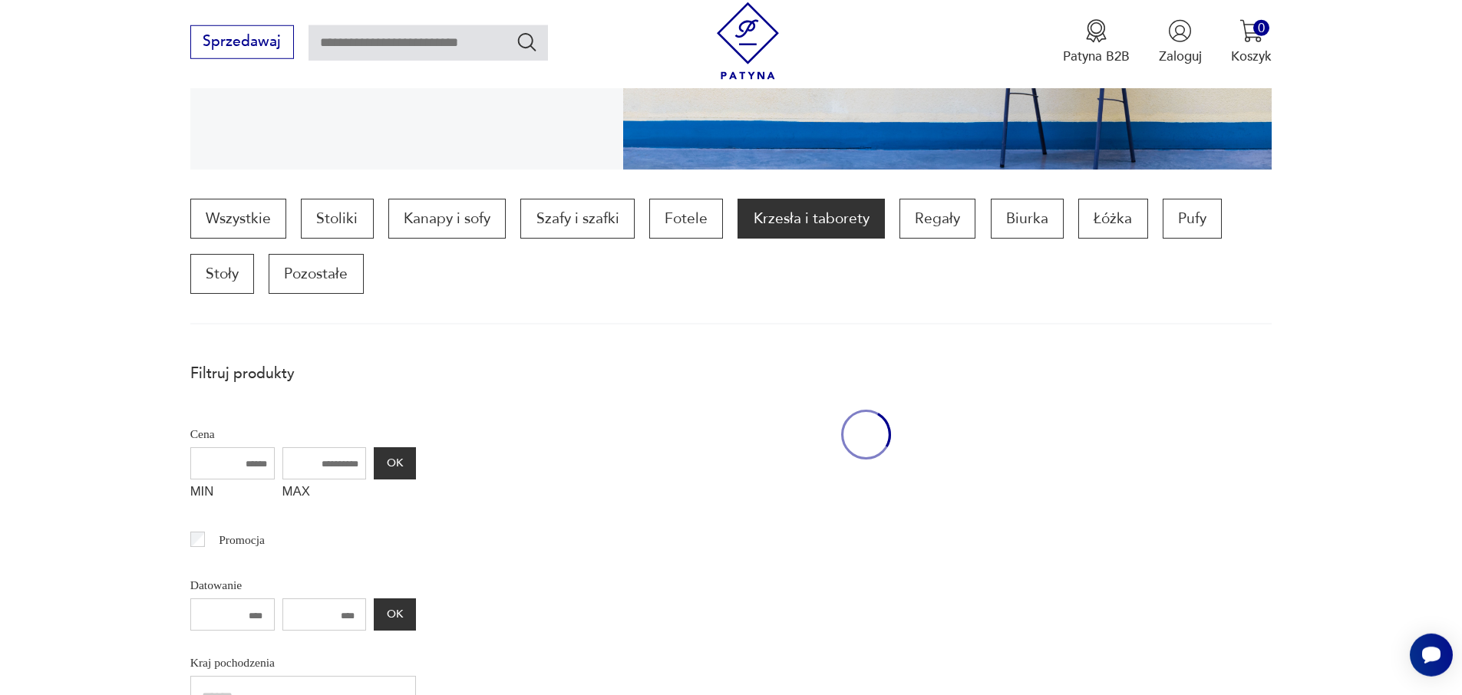
scroll to position [388, 0]
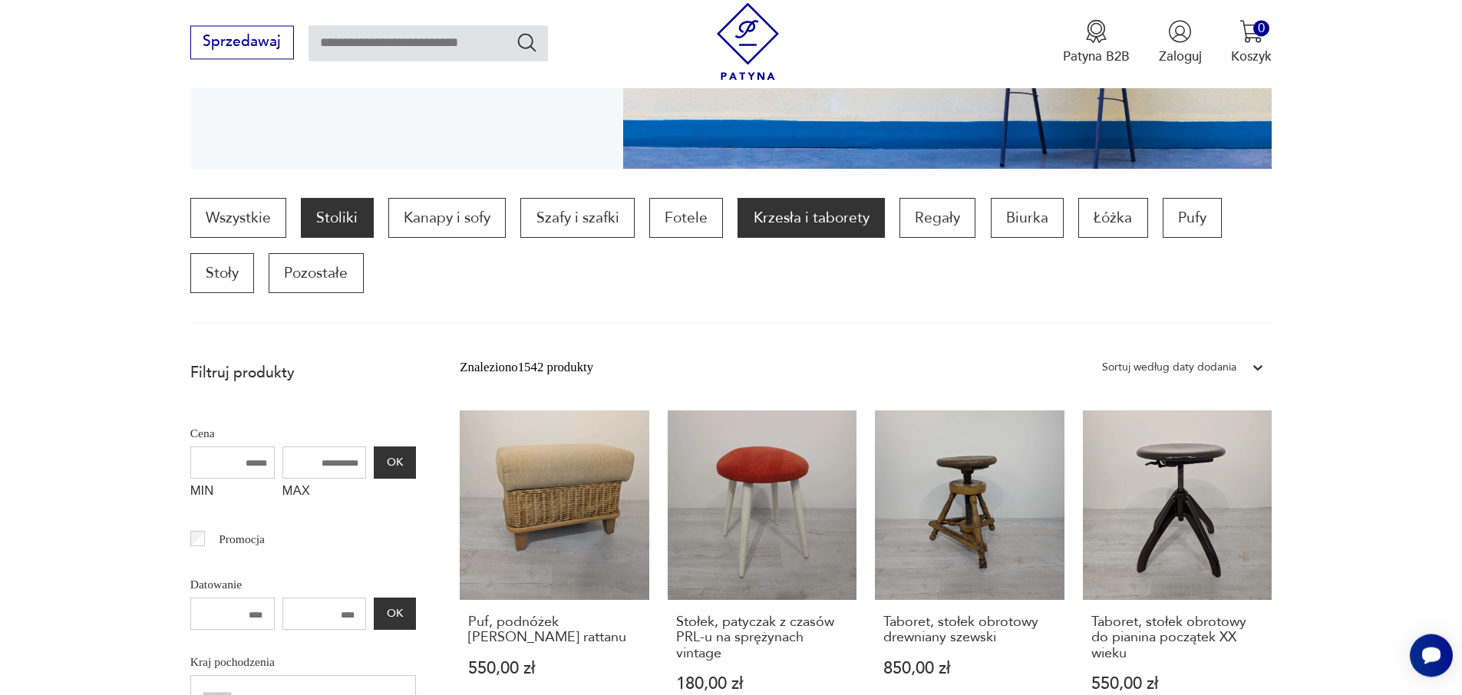
click at [328, 198] on p "Stoliki" at bounding box center [337, 218] width 72 height 40
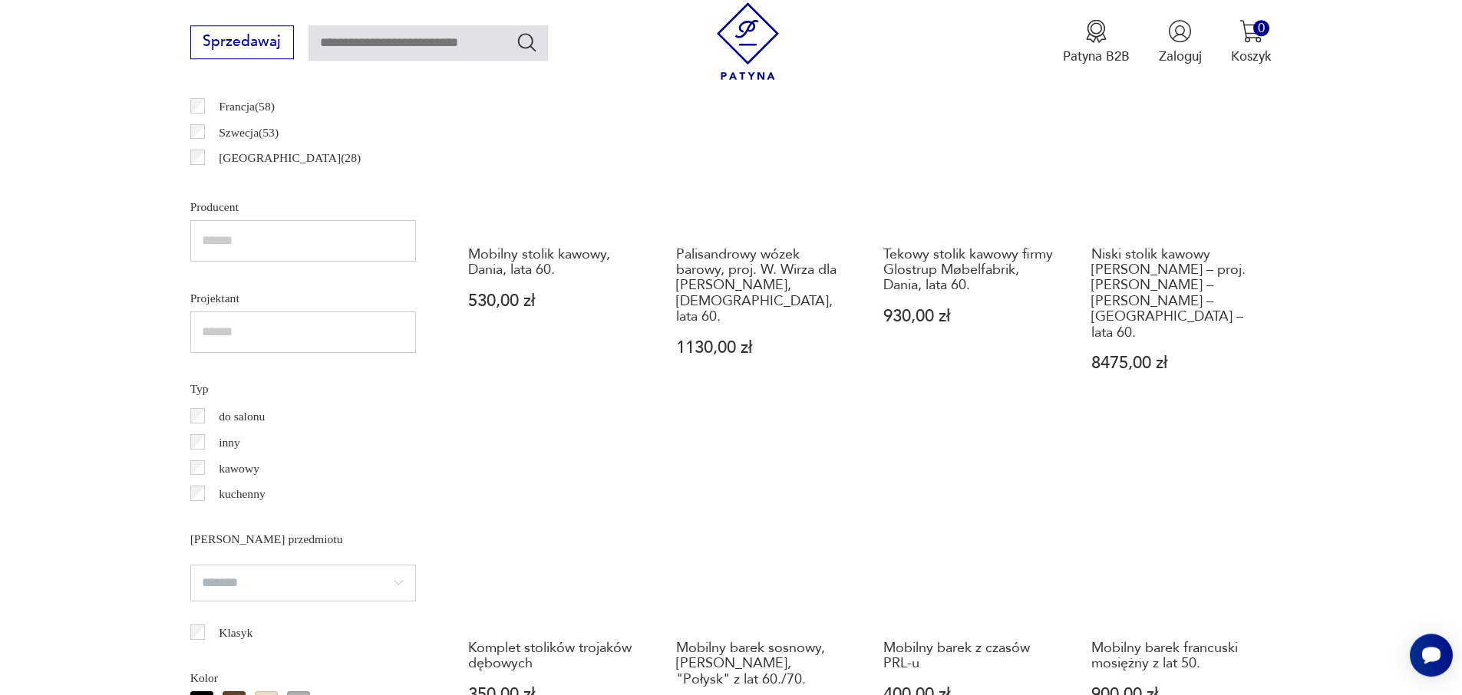
scroll to position [1124, 0]
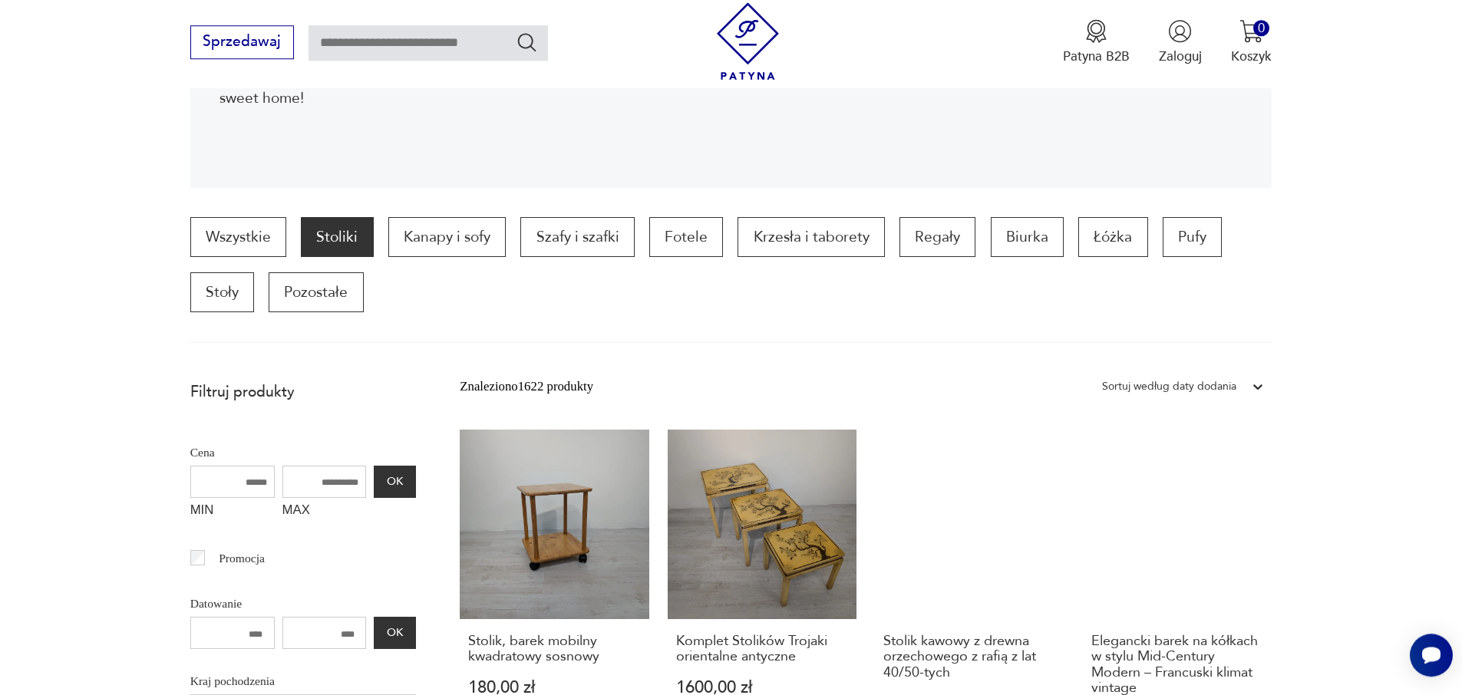
scroll to position [347, 0]
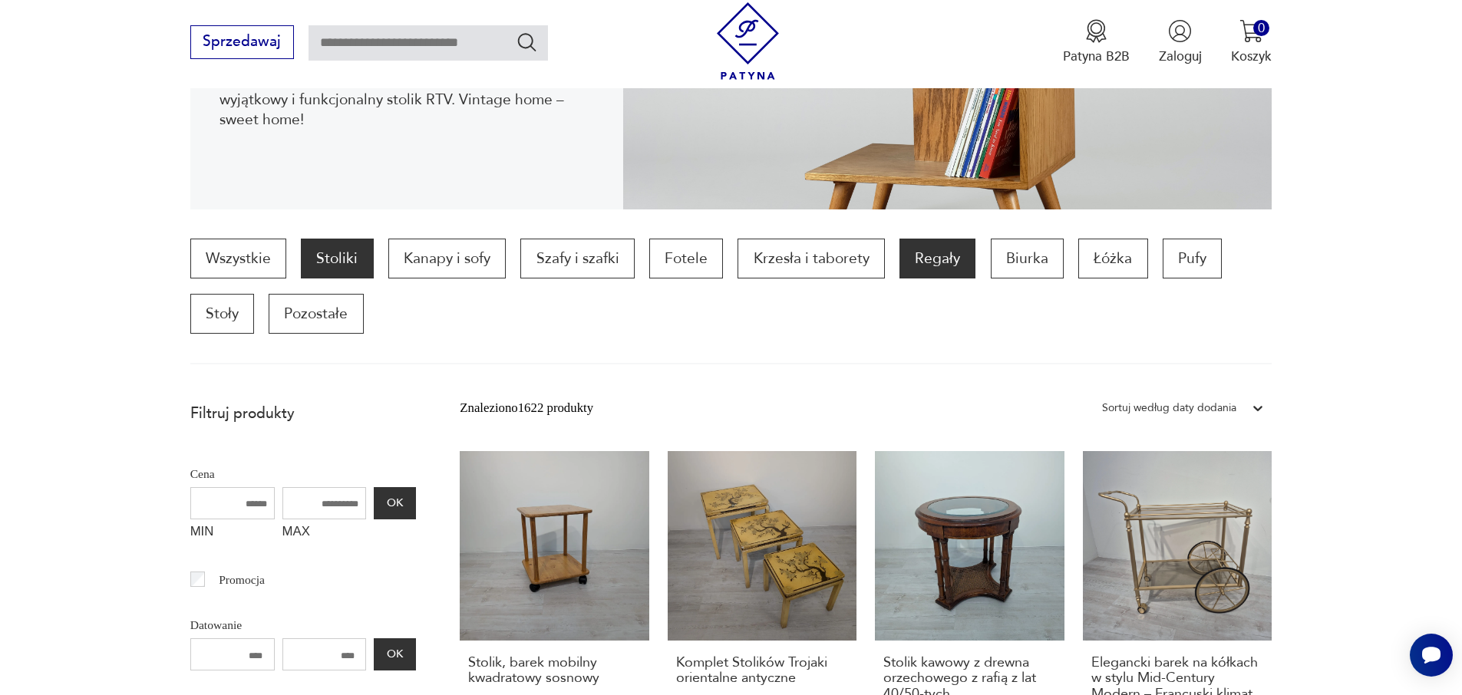
click at [899, 239] on p "Regały" at bounding box center [937, 259] width 76 height 40
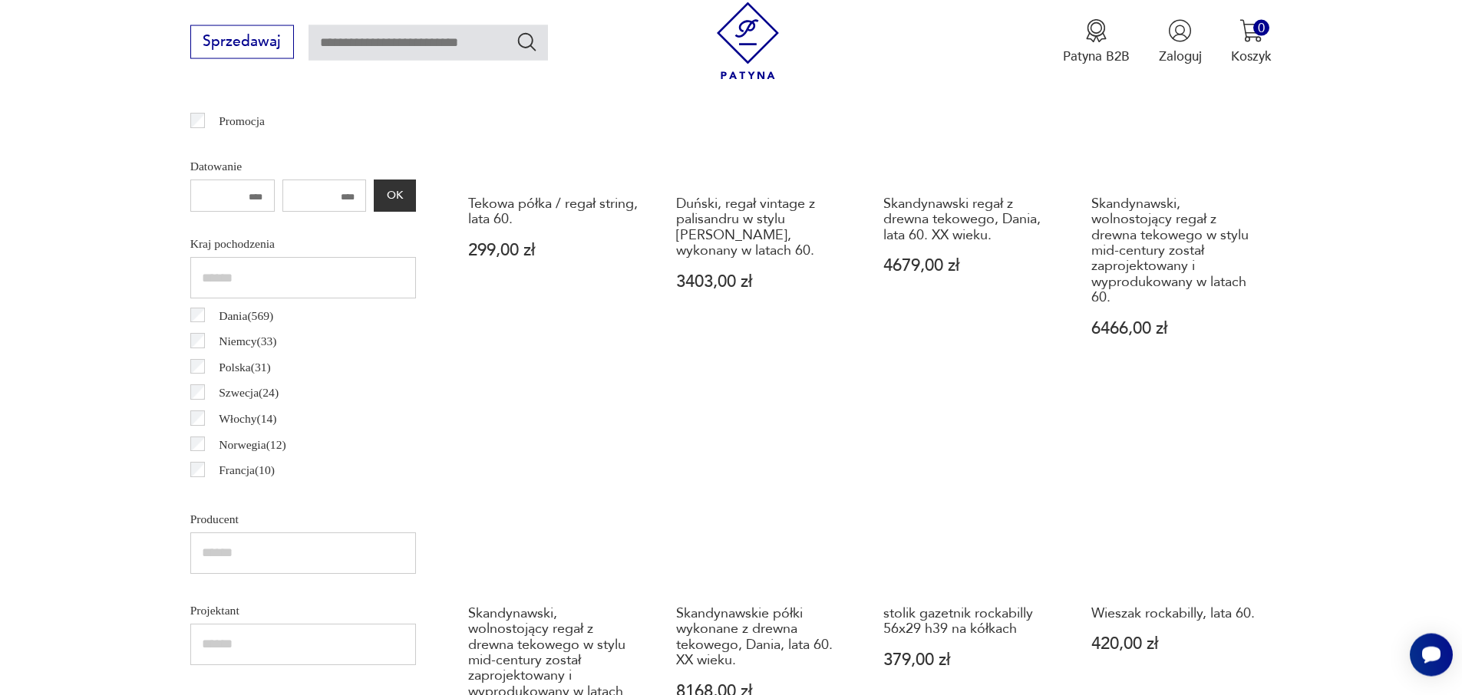
scroll to position [1037, 0]
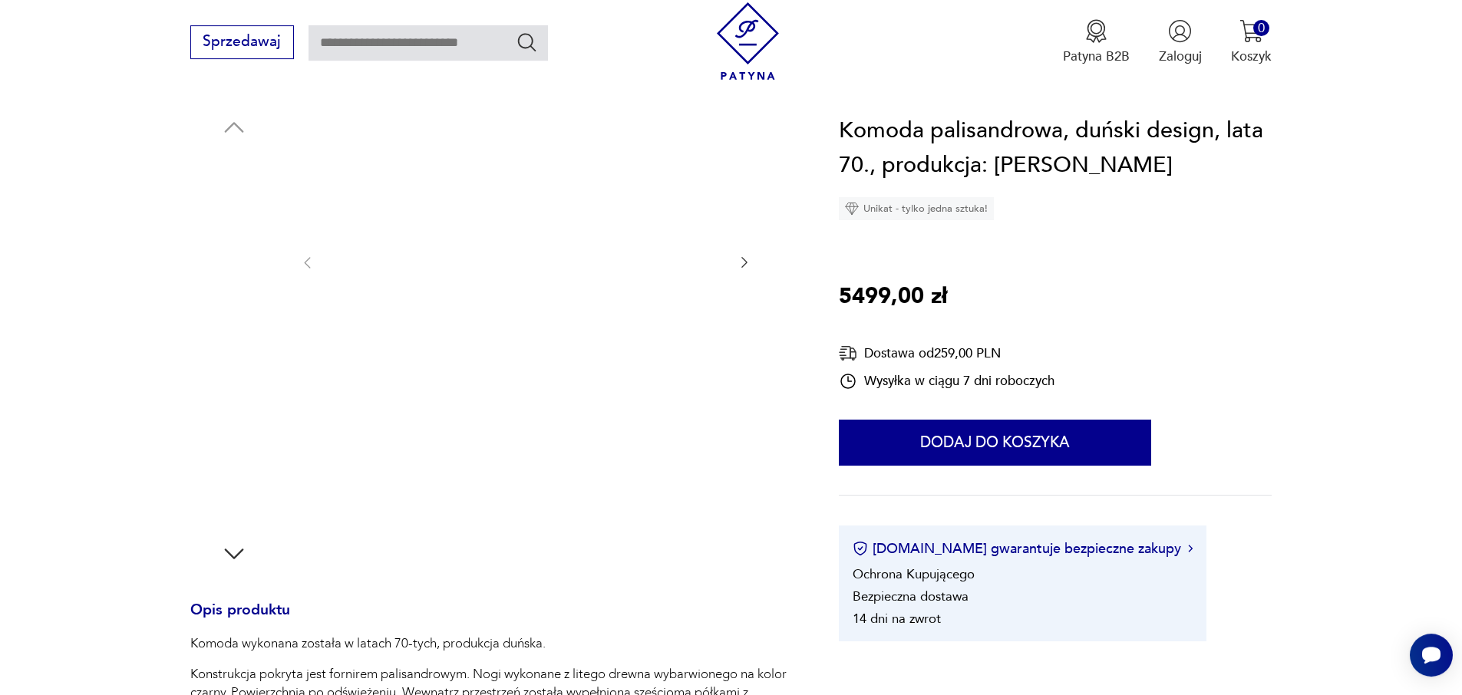
scroll to position [267, 0]
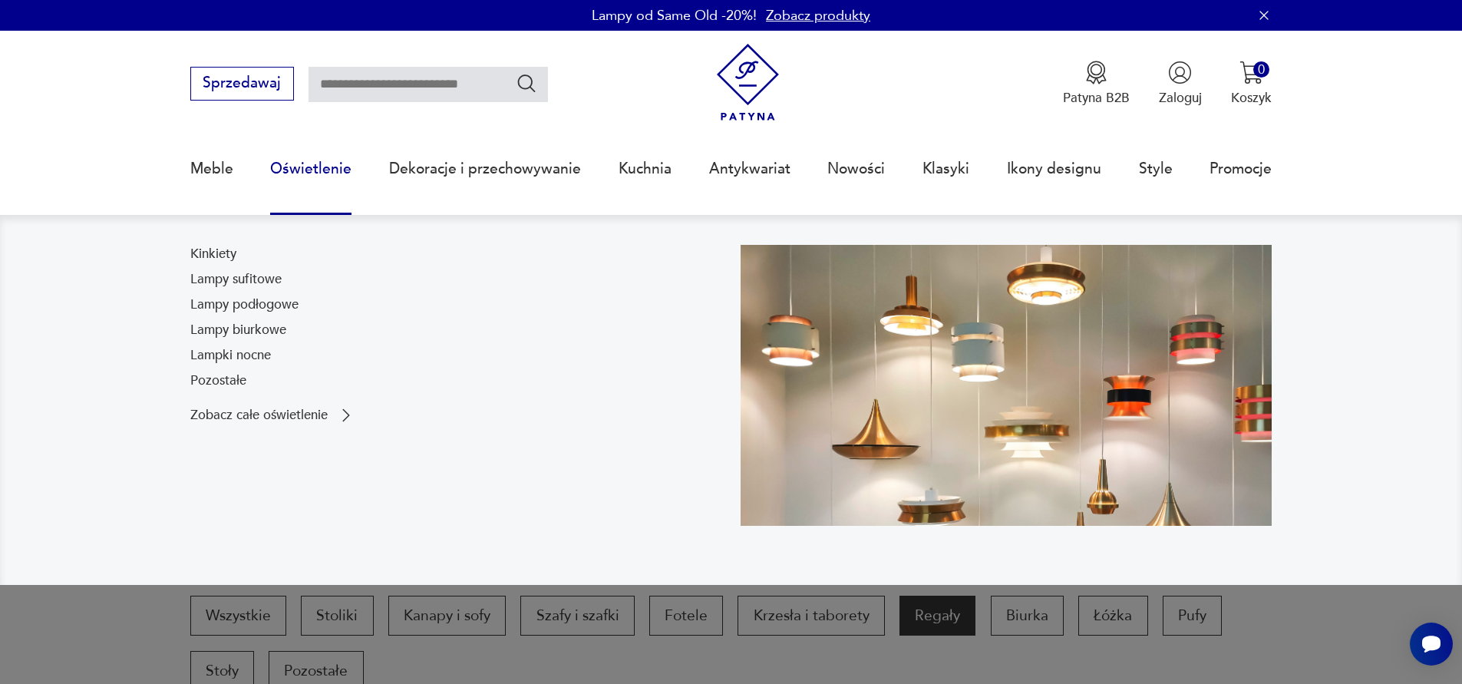
click at [289, 158] on link "Oświetlenie" at bounding box center [310, 169] width 81 height 71
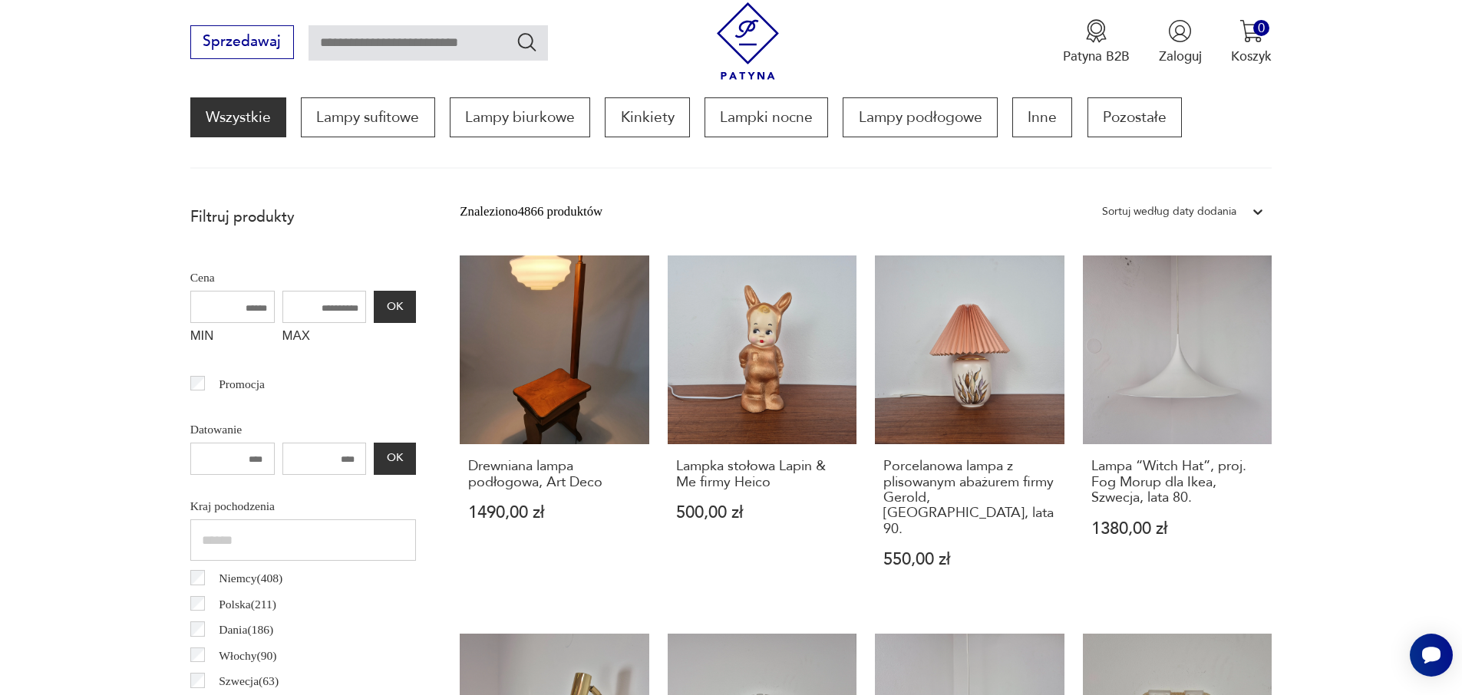
scroll to position [623, 0]
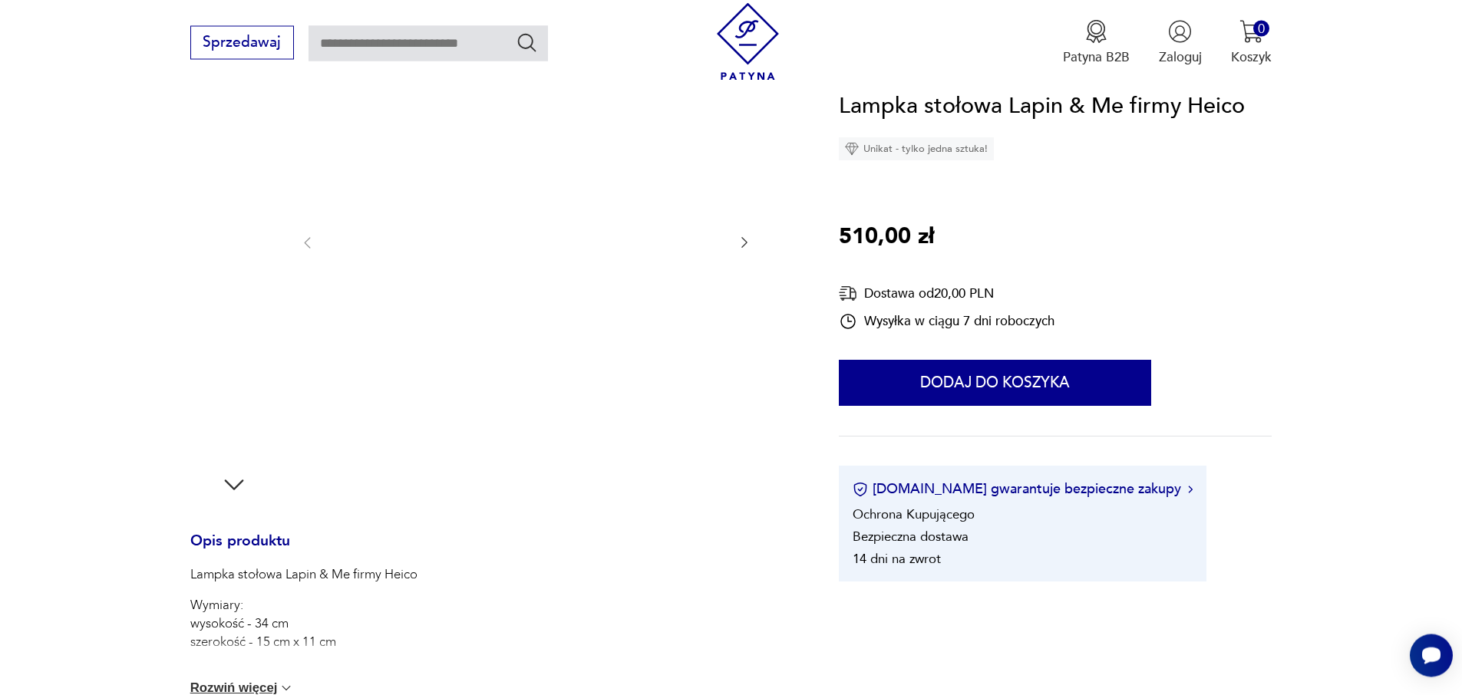
scroll to position [255, 0]
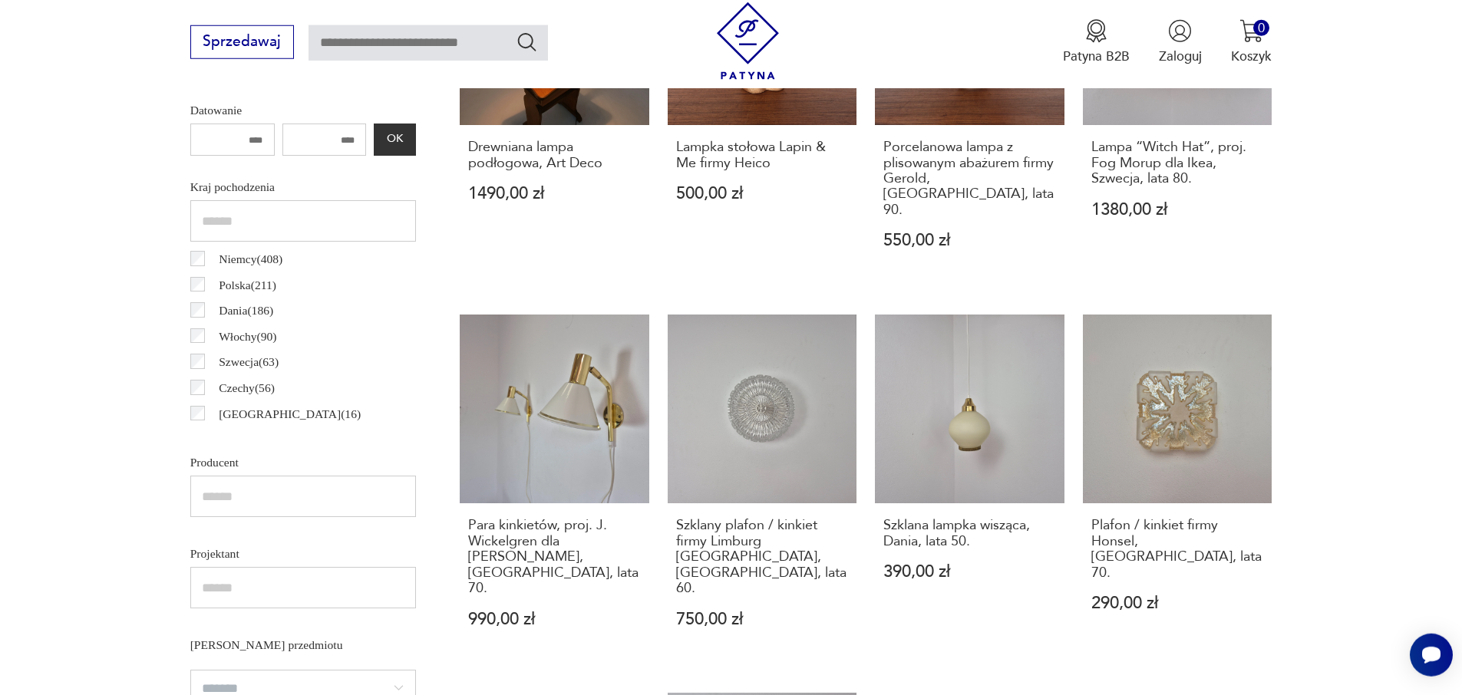
scroll to position [890, 0]
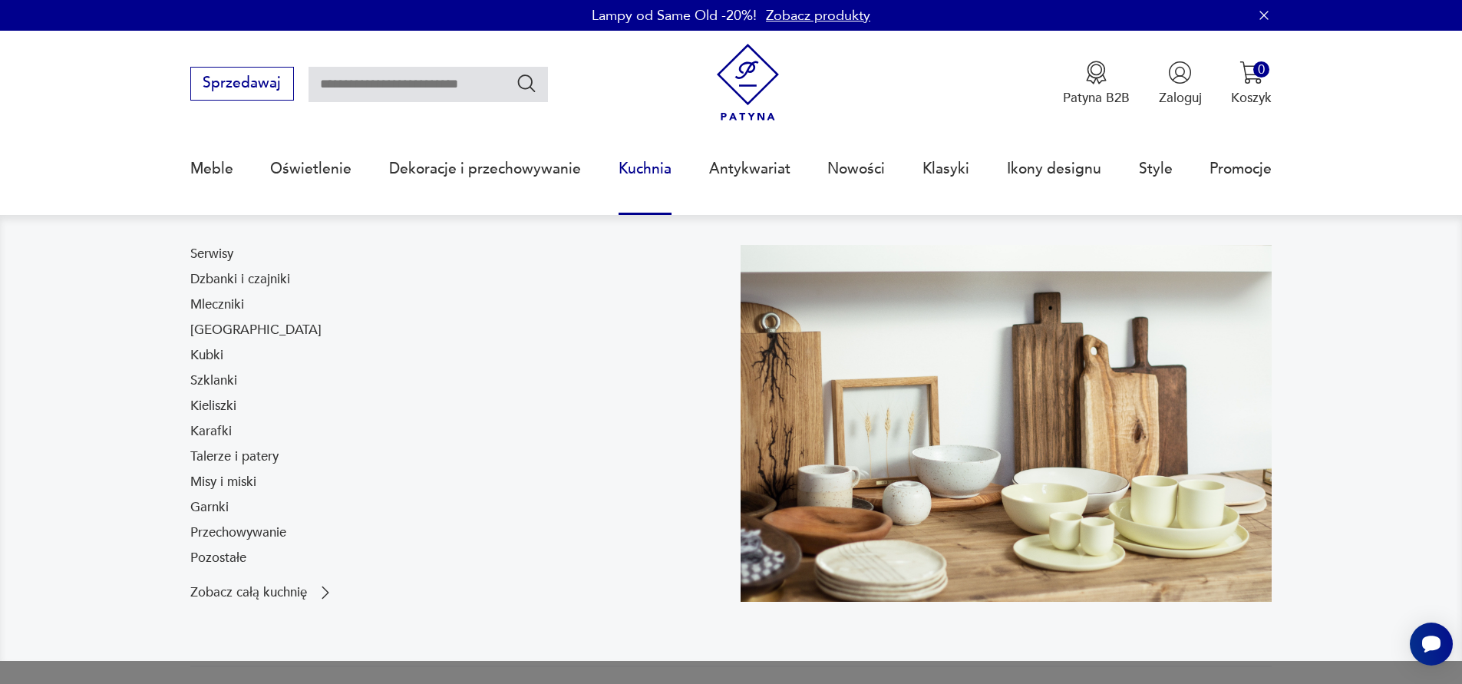
click at [203, 422] on link "Karafki" at bounding box center [210, 431] width 41 height 18
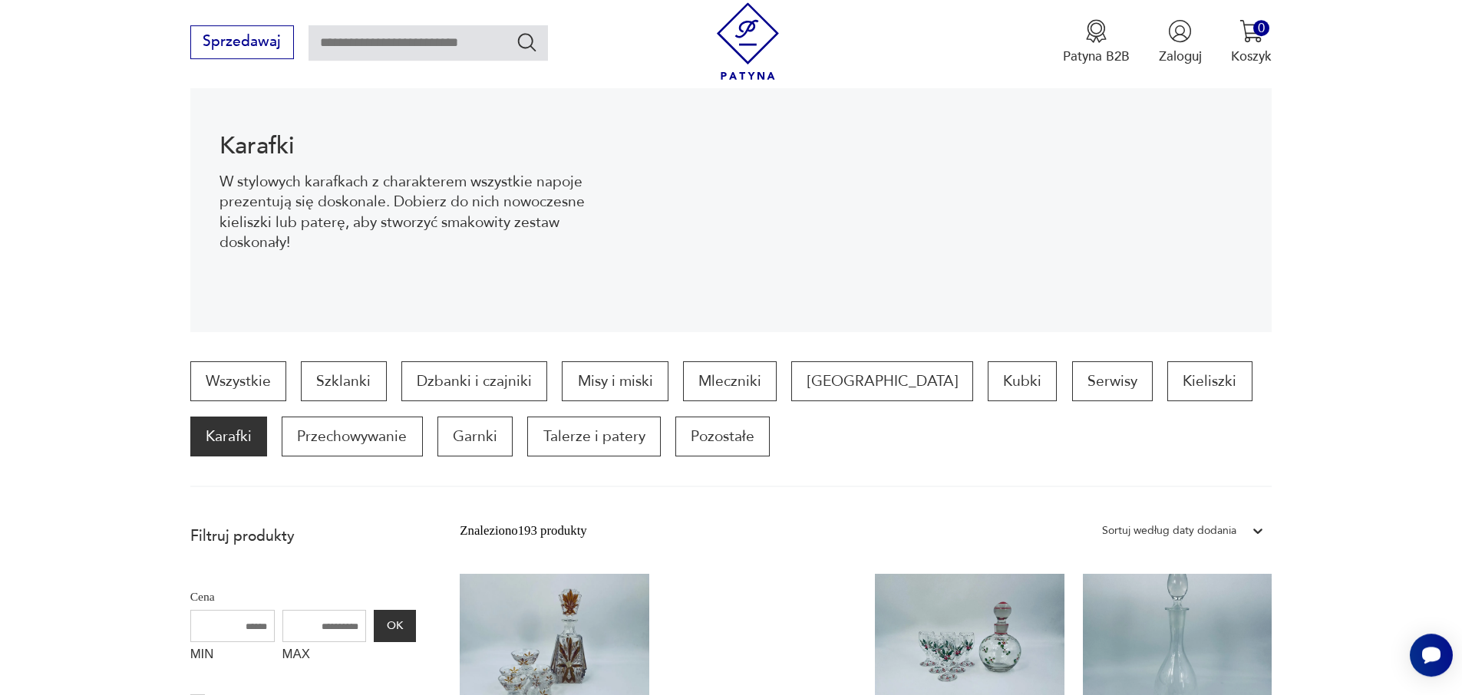
scroll to position [105, 0]
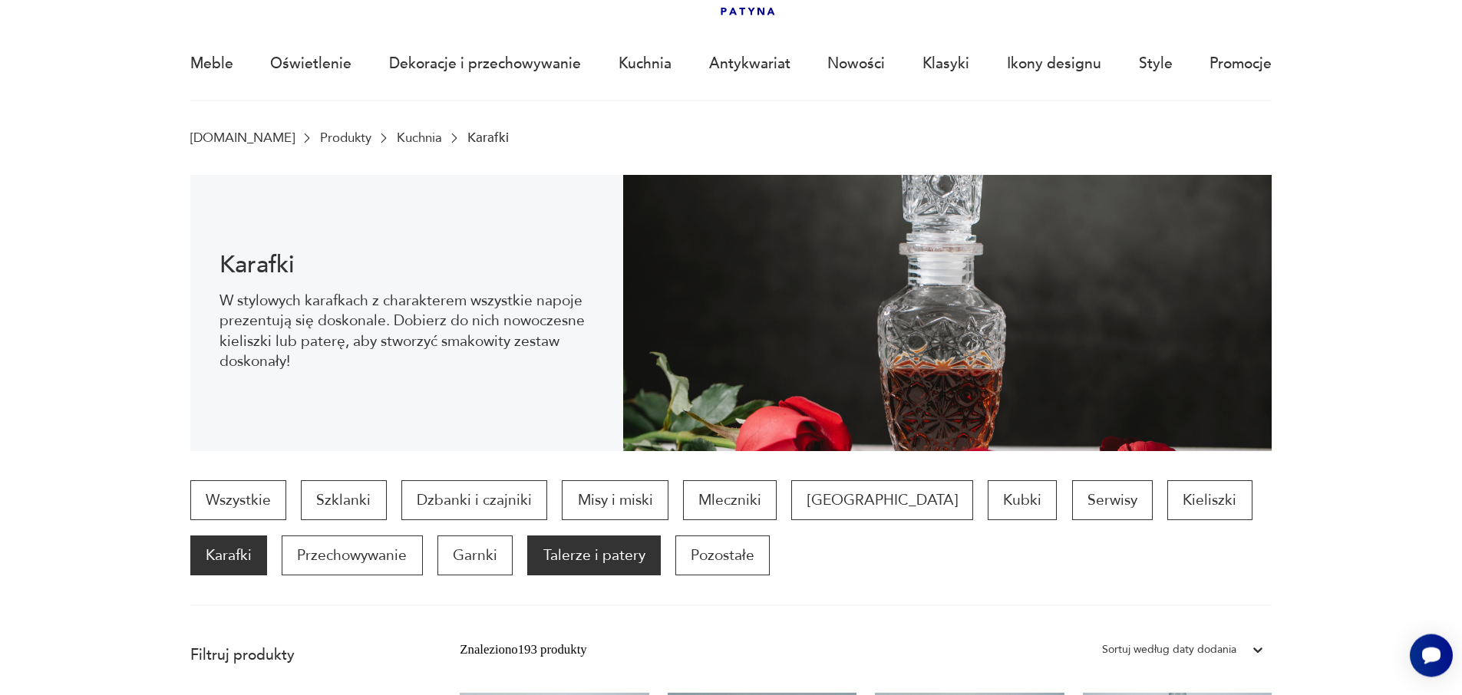
click at [338, 480] on div "Wszystkie Szklanki Dzbanki i czajniki Misy i miski Mleczniki Filiżanki Kubki Se…" at bounding box center [731, 527] width 1082 height 95
click at [527, 536] on p "Talerze i patery" at bounding box center [593, 556] width 133 height 40
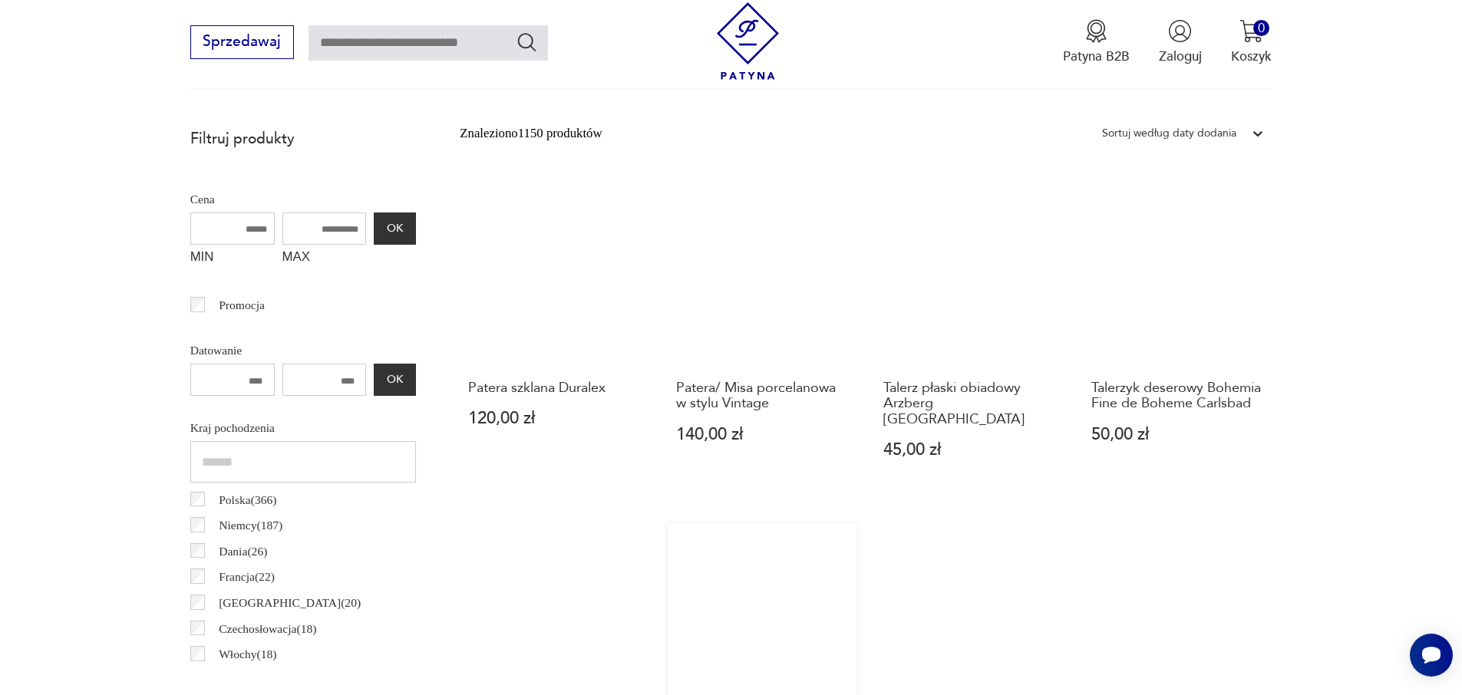
scroll to position [607, 0]
